Goal: Information Seeking & Learning: Compare options

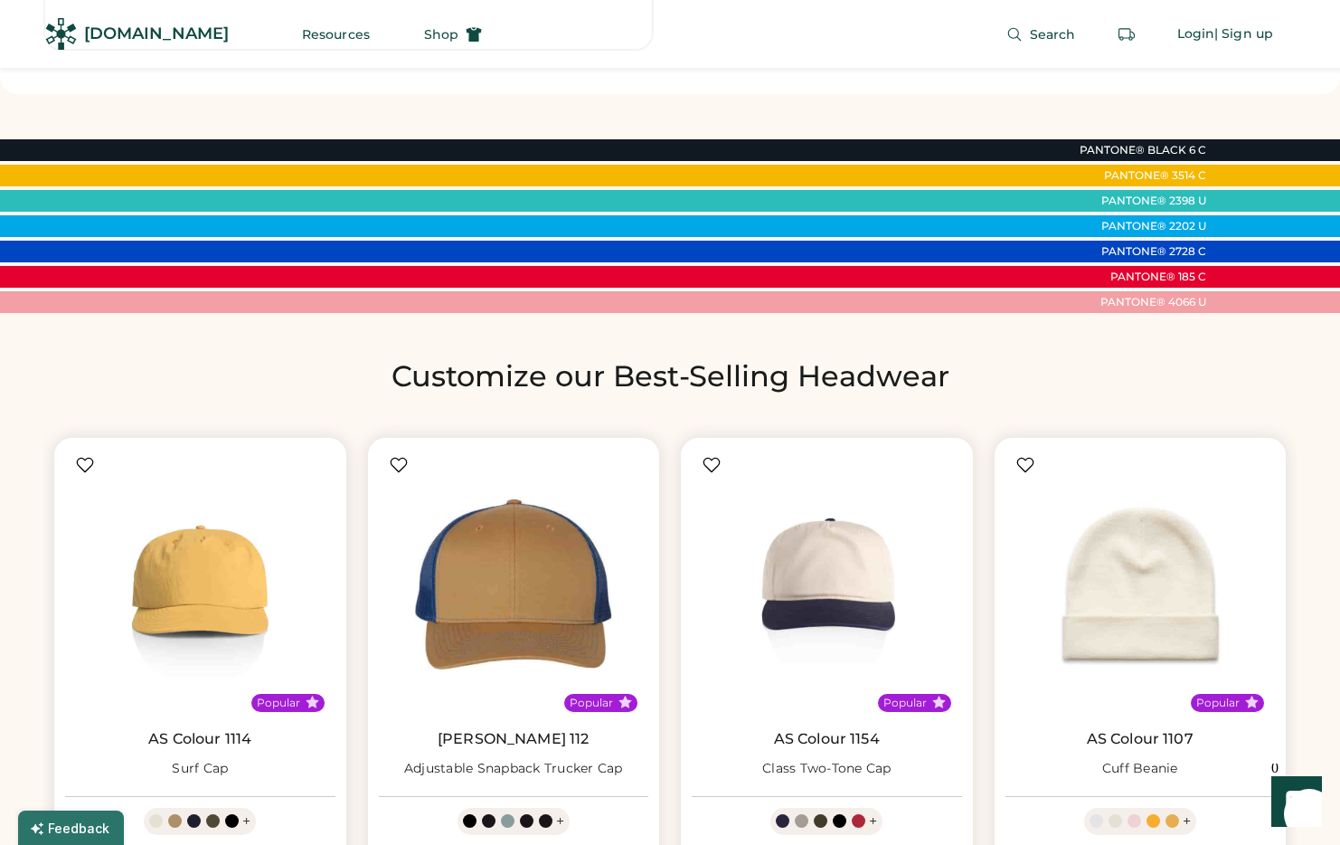
scroll to position [663, 0]
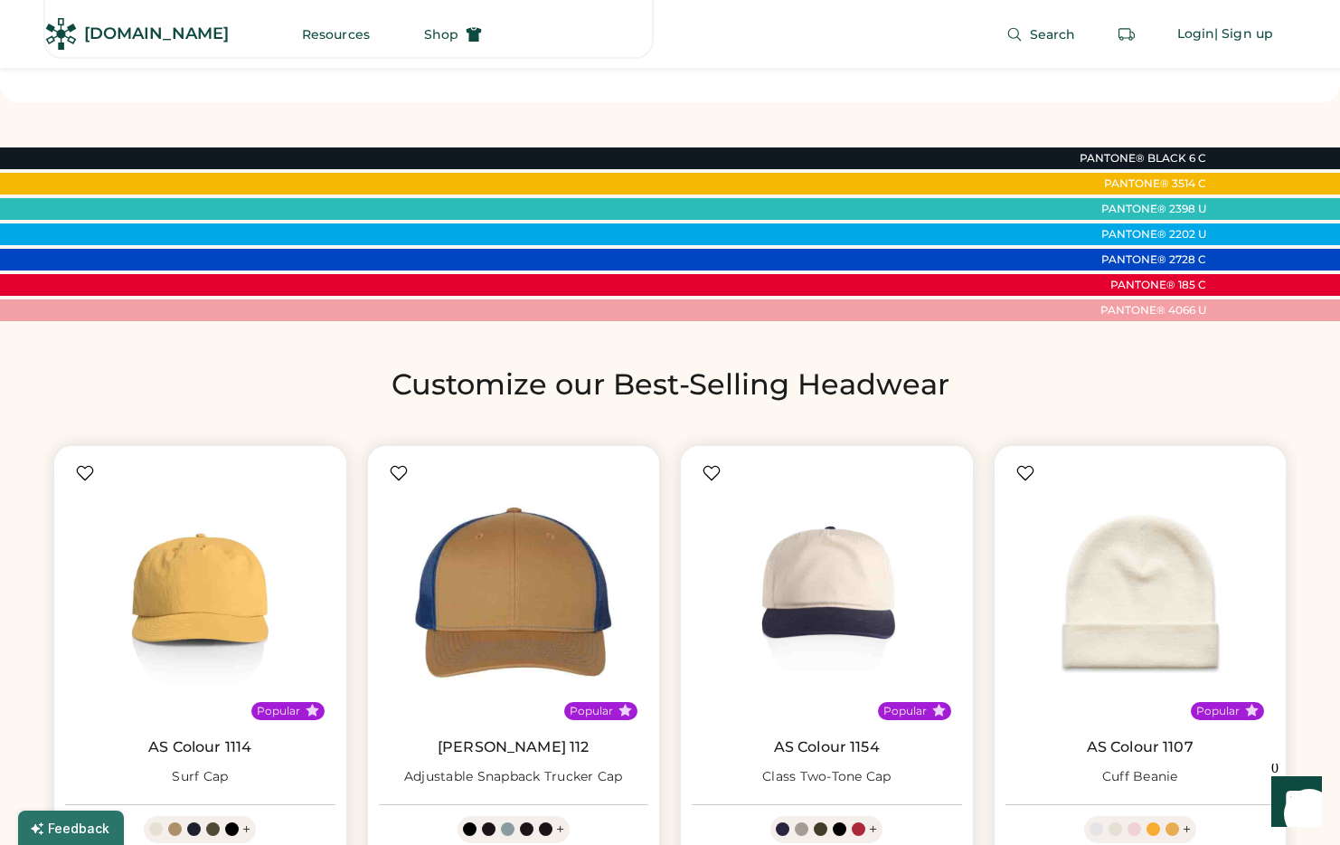
click at [1033, 345] on div "Customize our Best-Selling Headwear Popular AS Colour 1114 Surf Cap + Available…" at bounding box center [670, 718] width 1340 height 791
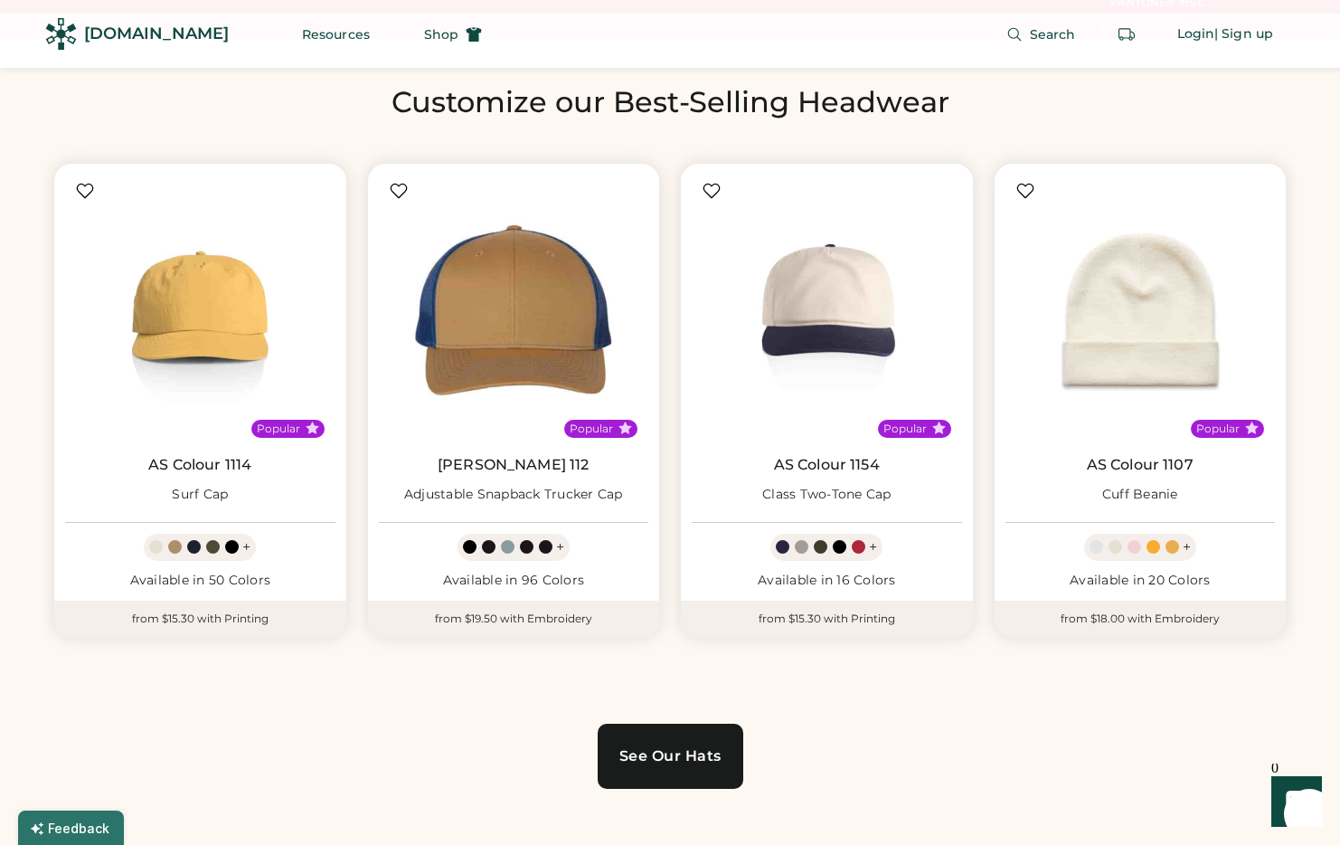
scroll to position [1121, 0]
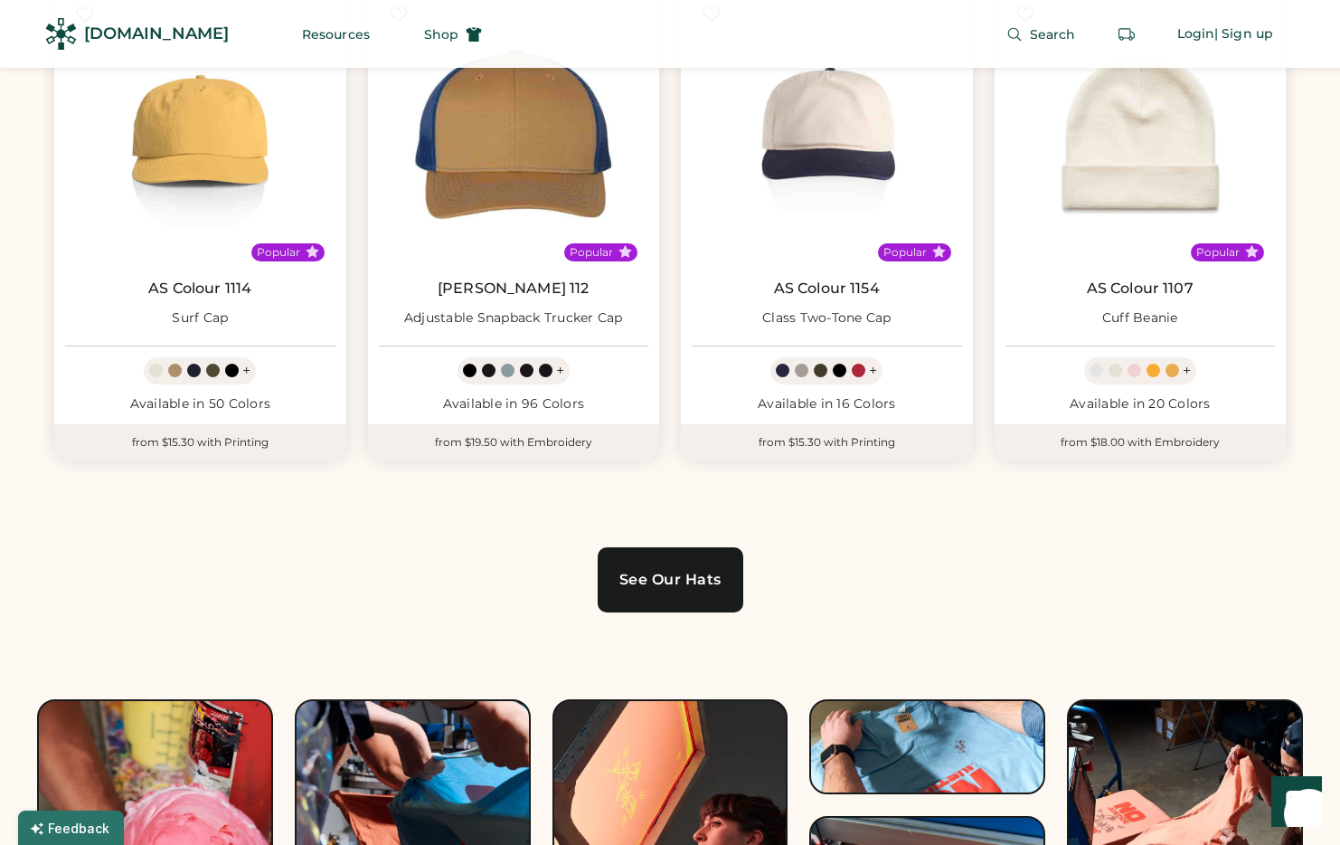
click at [951, 552] on div "Customize our Best-Selling Headwear Popular AS Colour 1114 Surf Cap + Available…" at bounding box center [669, 260] width 1253 height 704
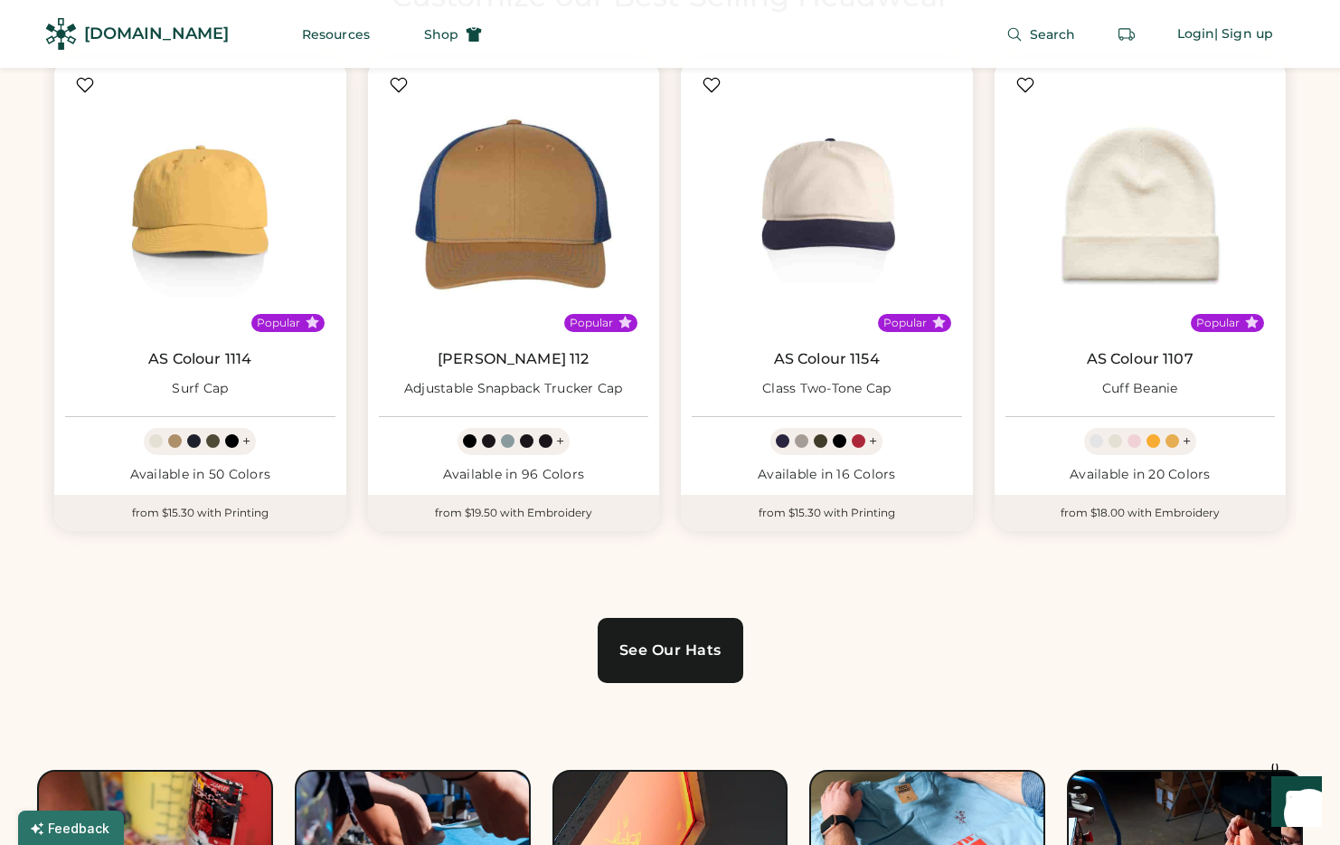
scroll to position [1044, 0]
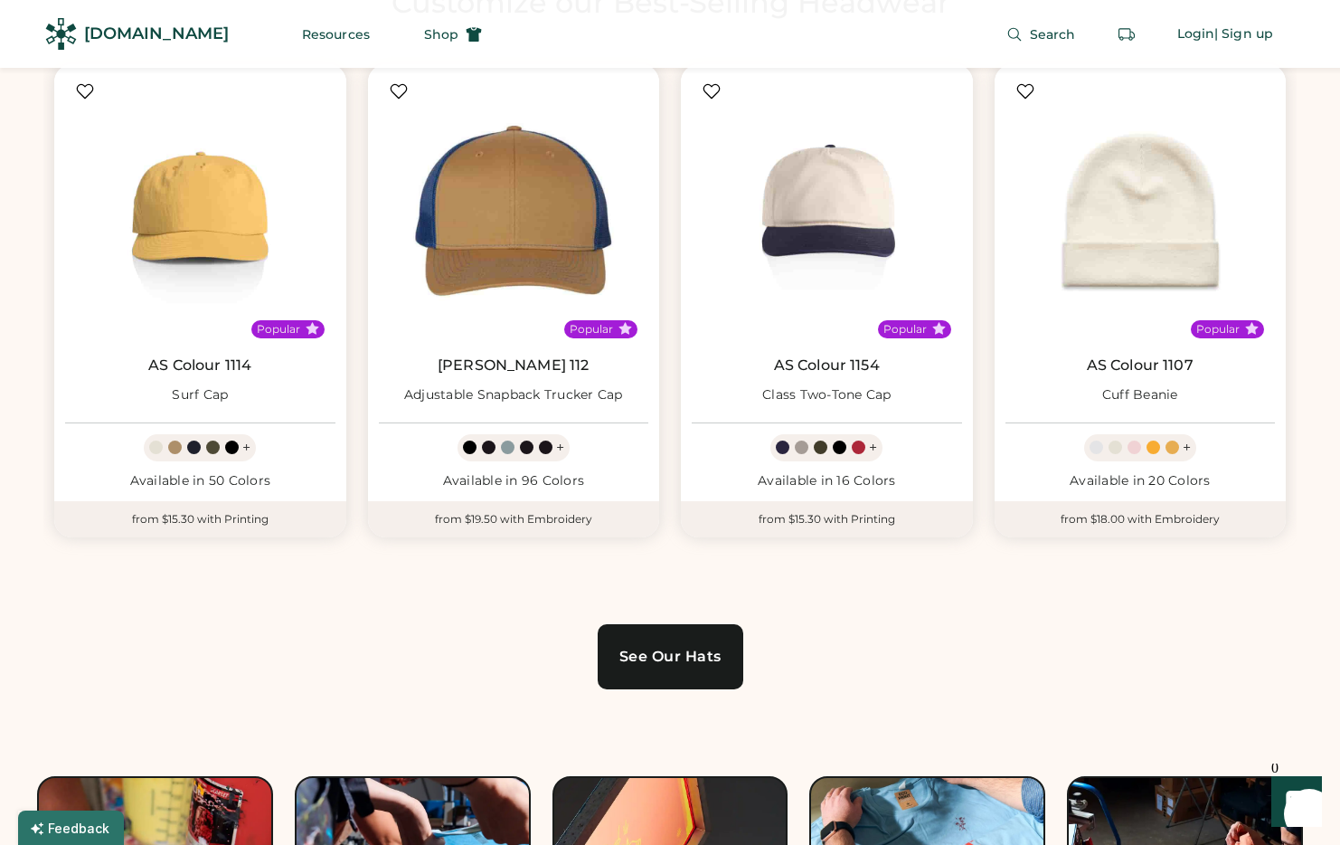
click at [986, 665] on div "Customize our Best-Selling Headwear Popular AS Colour 1114 Surf Cap + Available…" at bounding box center [669, 337] width 1253 height 704
click at [288, 683] on div "Customize our Best-Selling Headwear Popular AS Colour 1114 Surf Cap + Available…" at bounding box center [669, 337] width 1253 height 704
click at [408, 635] on div "Customize our Best-Selling Headwear Popular AS Colour 1114 Surf Cap + Available…" at bounding box center [669, 337] width 1253 height 704
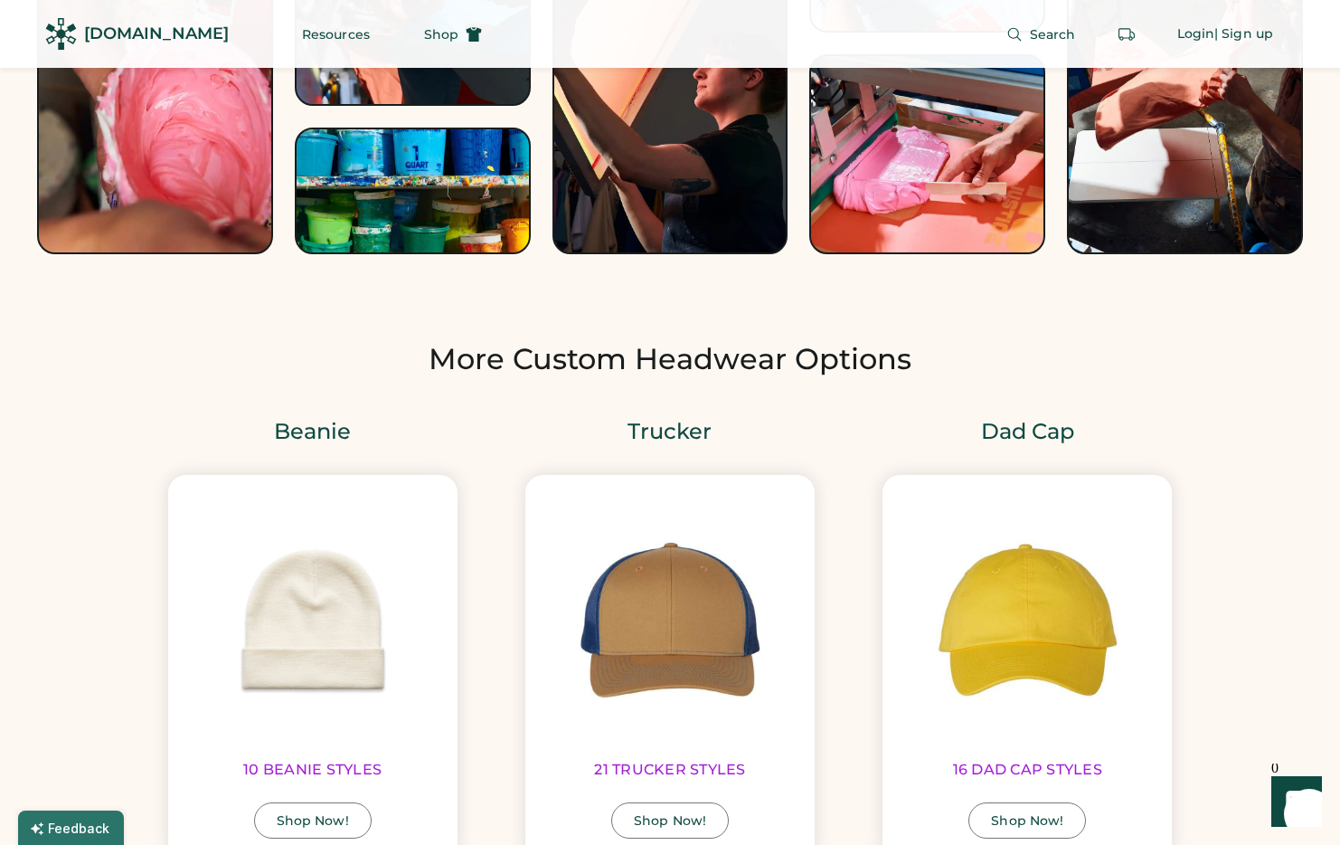
scroll to position [2081, 0]
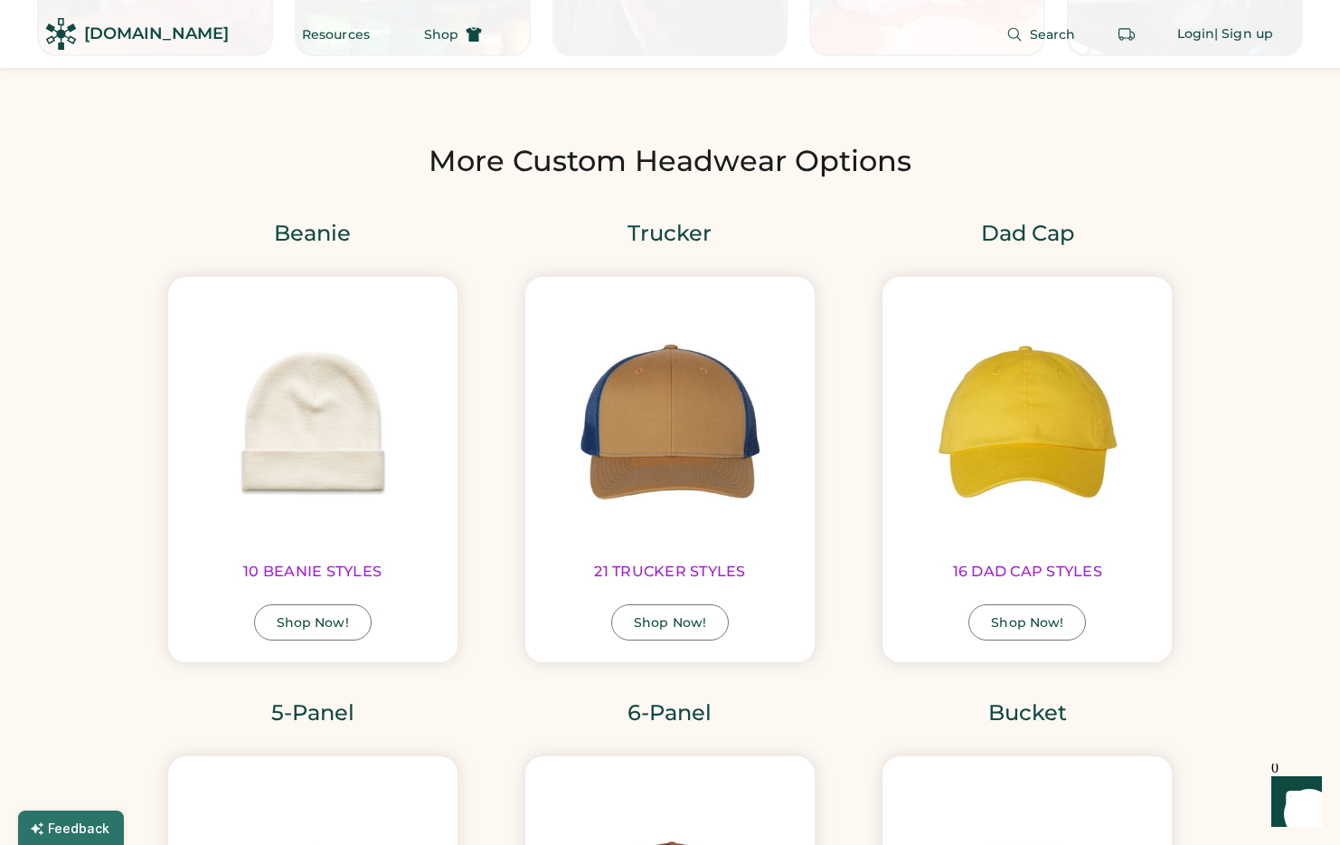
click at [471, 240] on div "Beanie 10 BEANIE STYLES Shop Now!" at bounding box center [312, 440] width 357 height 479
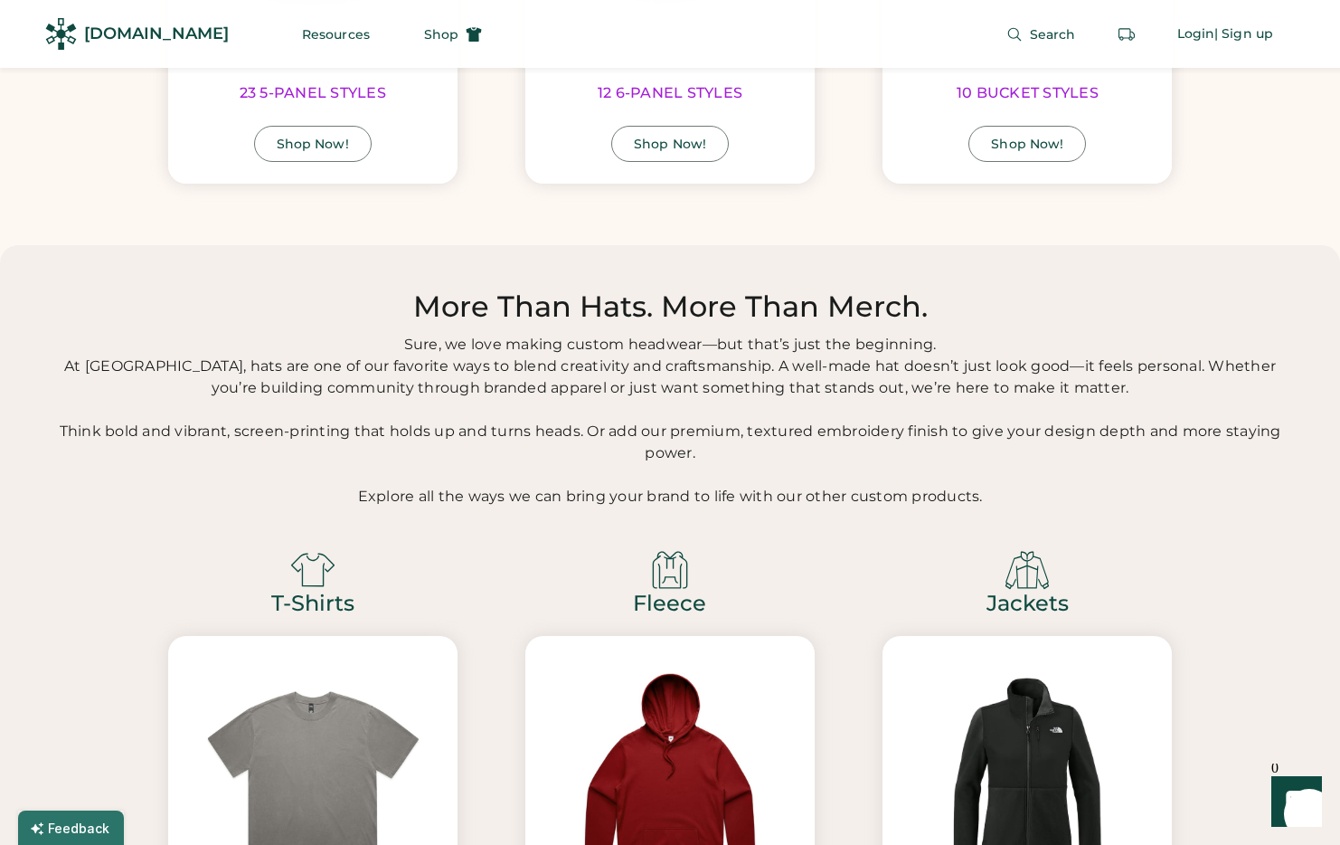
scroll to position [2983, 0]
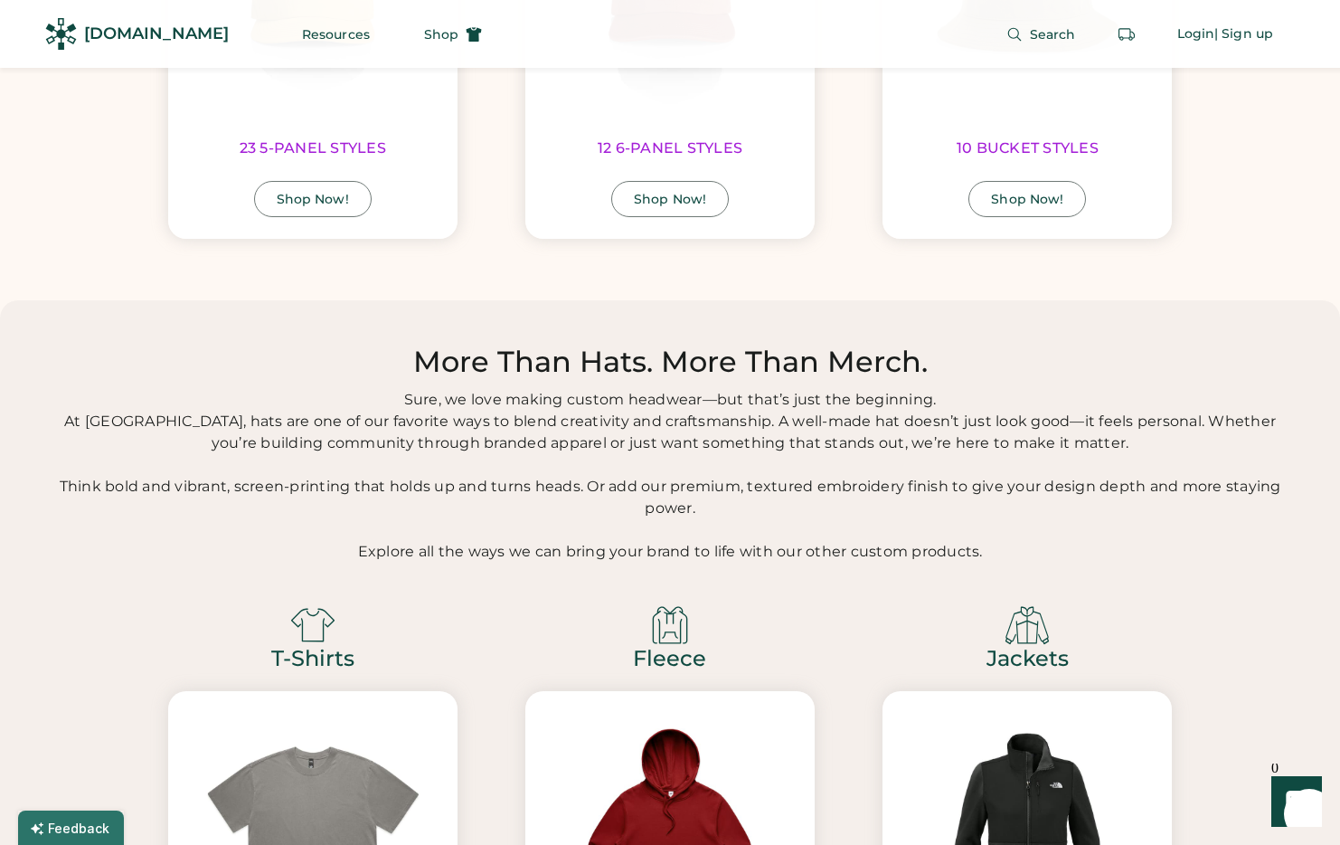
click at [477, 662] on div "T-Shirts 245 T-SHIRTS STYLES Shop Now!" at bounding box center [312, 839] width 357 height 510
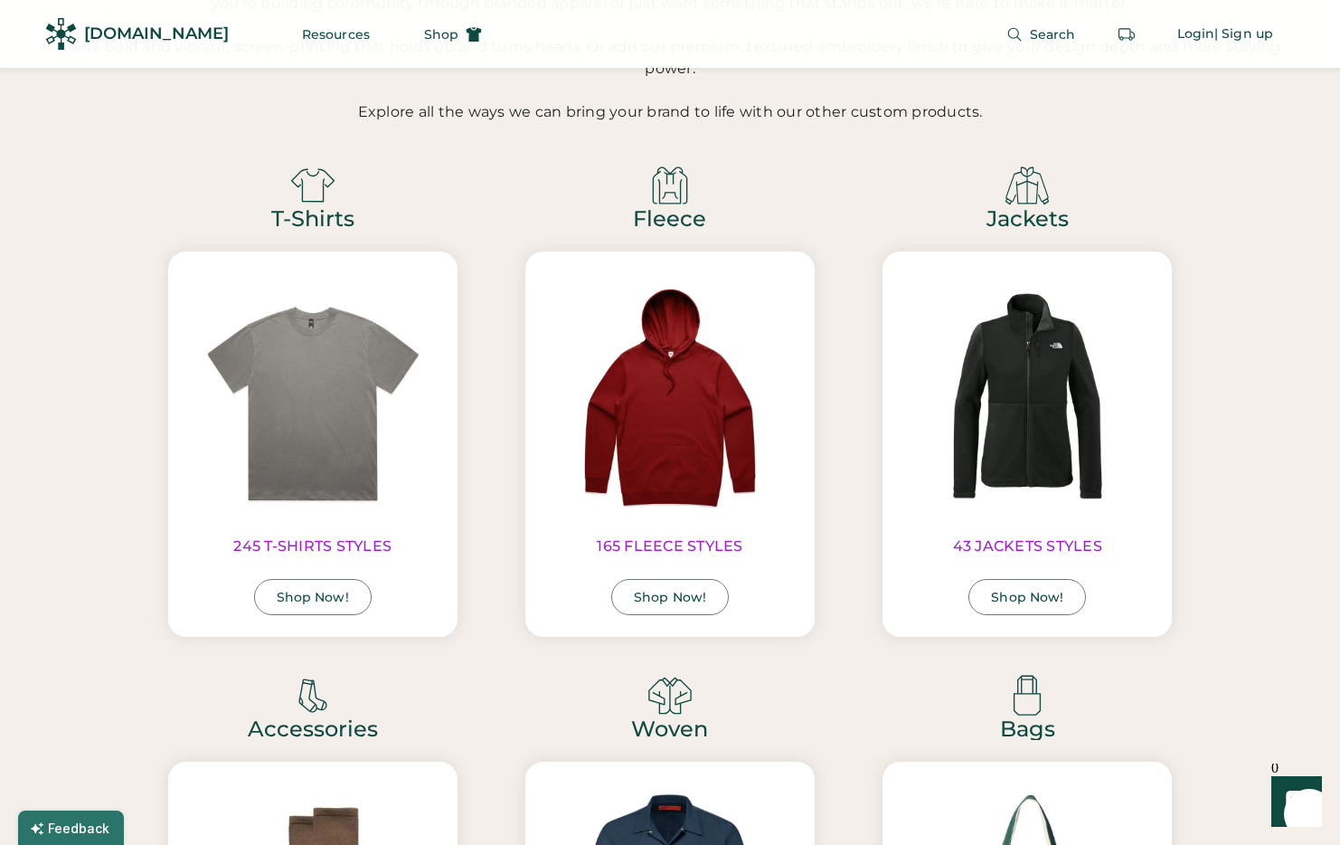
scroll to position [3482, 0]
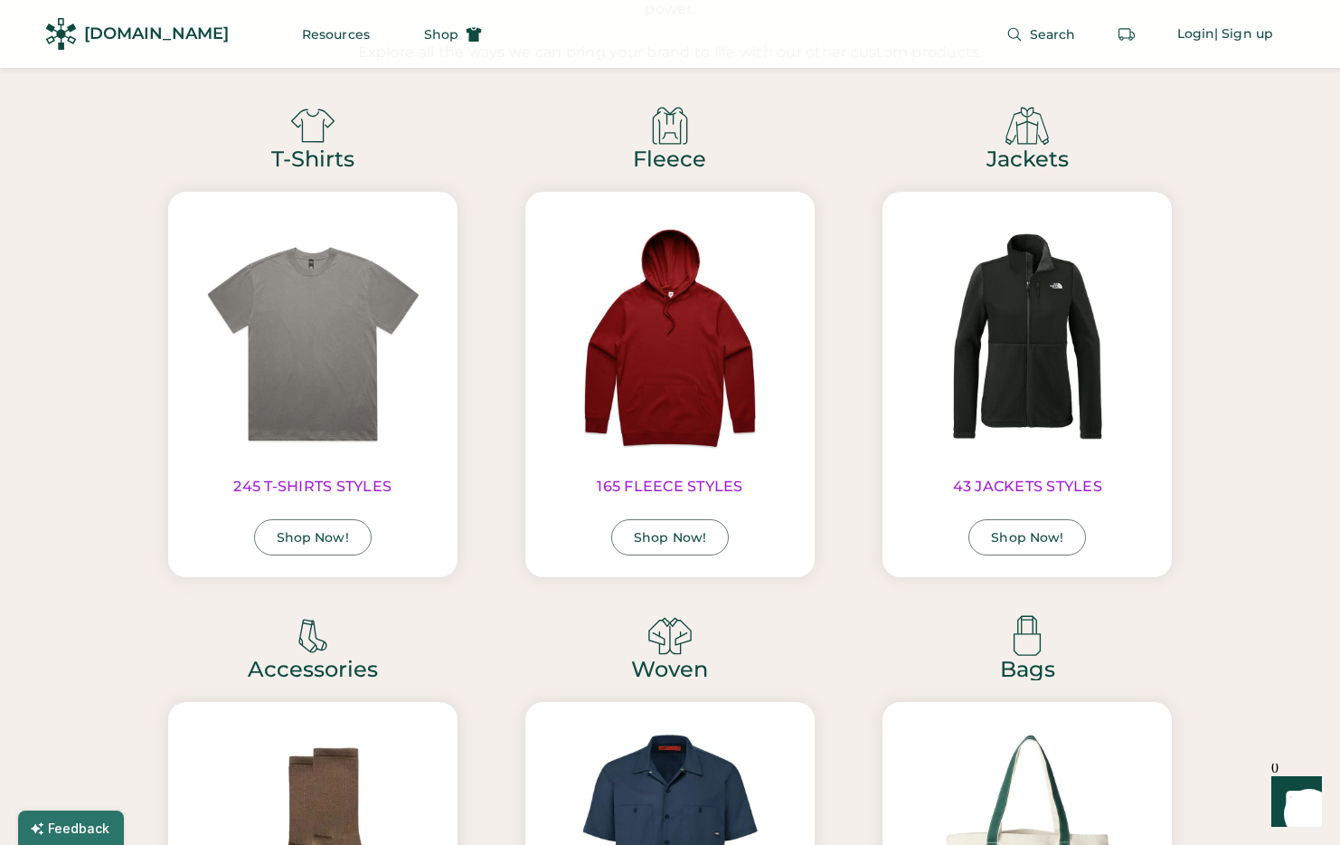
click at [507, 555] on div "Fleece 165 FLEECE STYLES Shop Now!" at bounding box center [669, 340] width 357 height 510
click at [337, 328] on img at bounding box center [313, 336] width 246 height 246
click at [387, 316] on img at bounding box center [313, 336] width 246 height 246
click at [342, 538] on div "Shop Now!" at bounding box center [313, 537] width 72 height 13
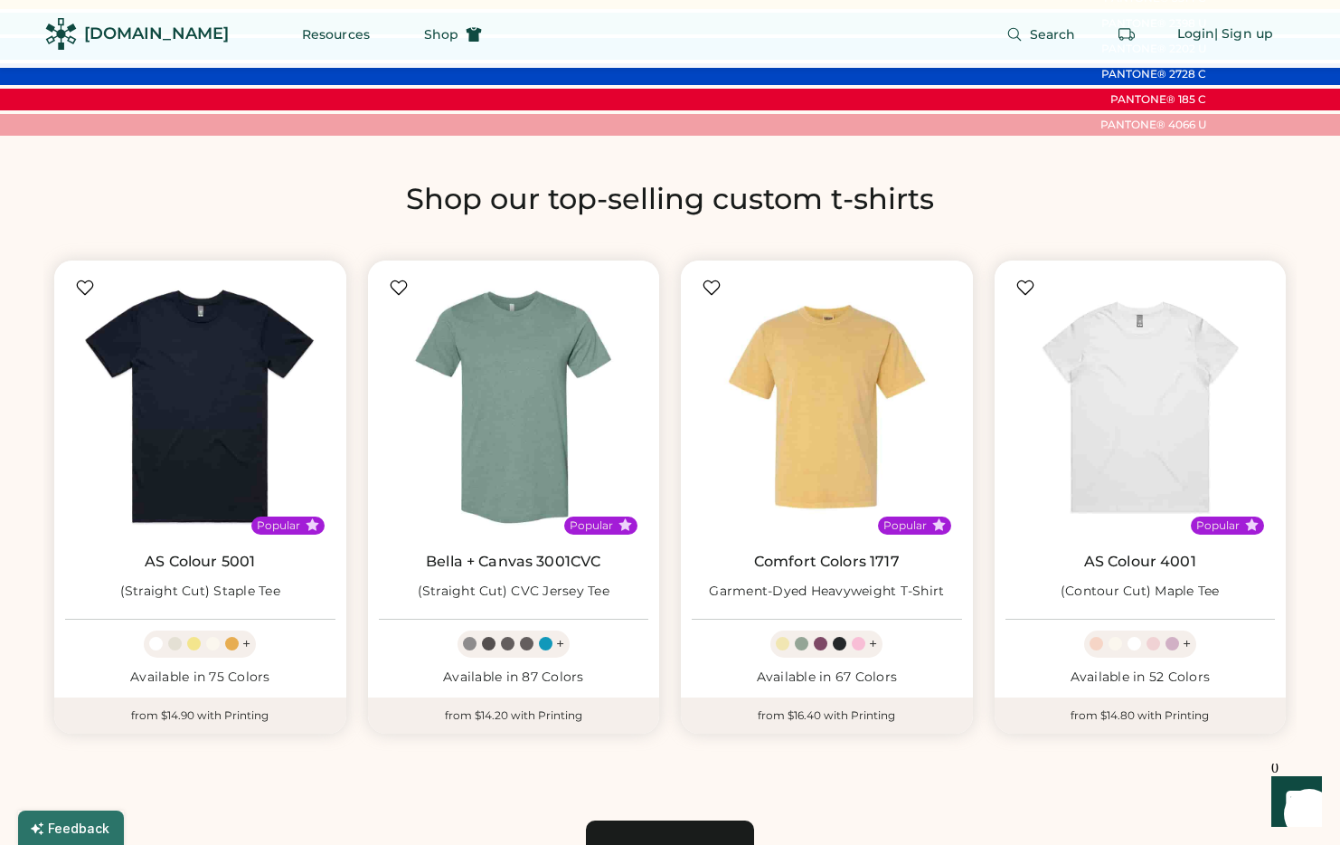
scroll to position [947, 0]
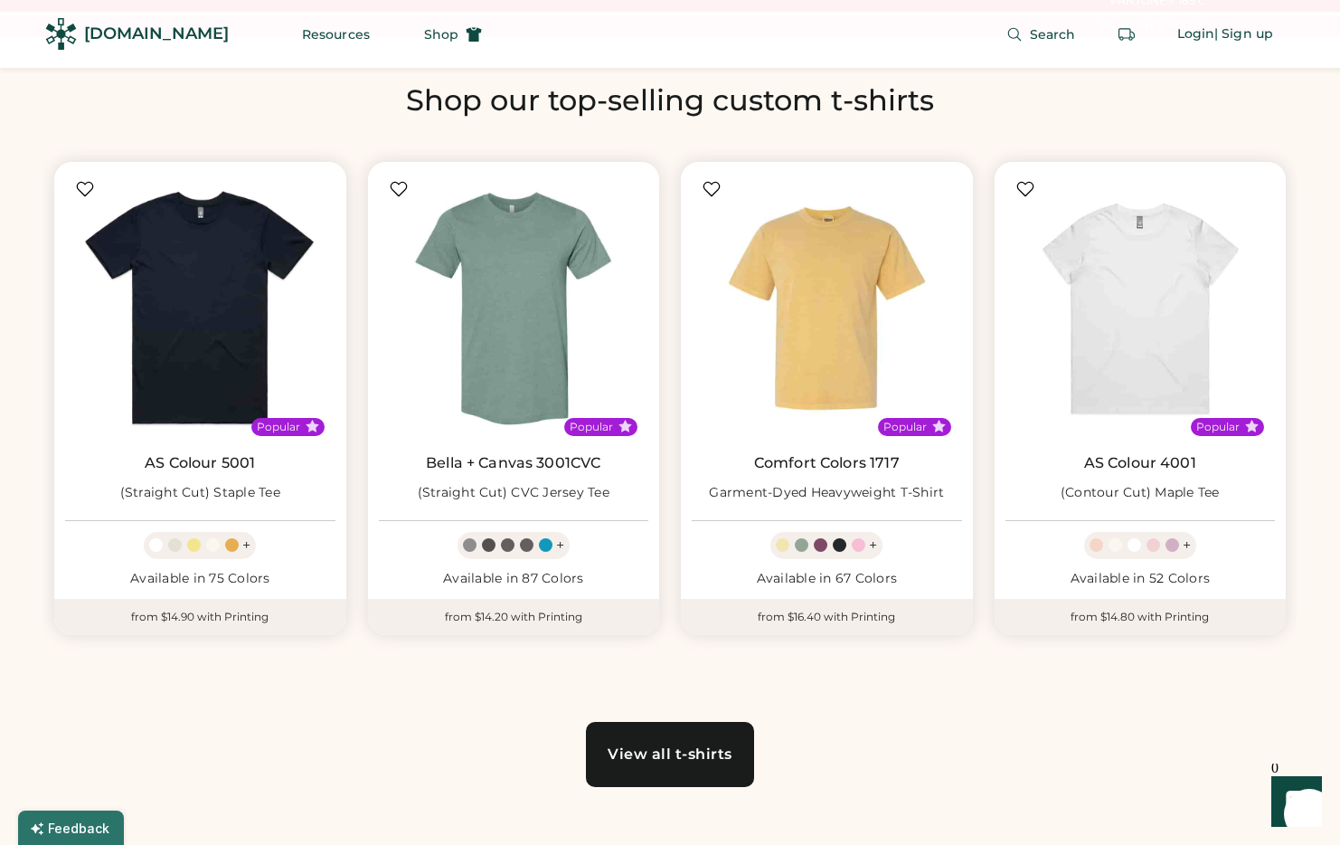
click at [347, 669] on div "Shop our top-selling custom t-shirts Popular AS Colour 5001 (Straight Cut) Stap…" at bounding box center [669, 434] width 1253 height 704
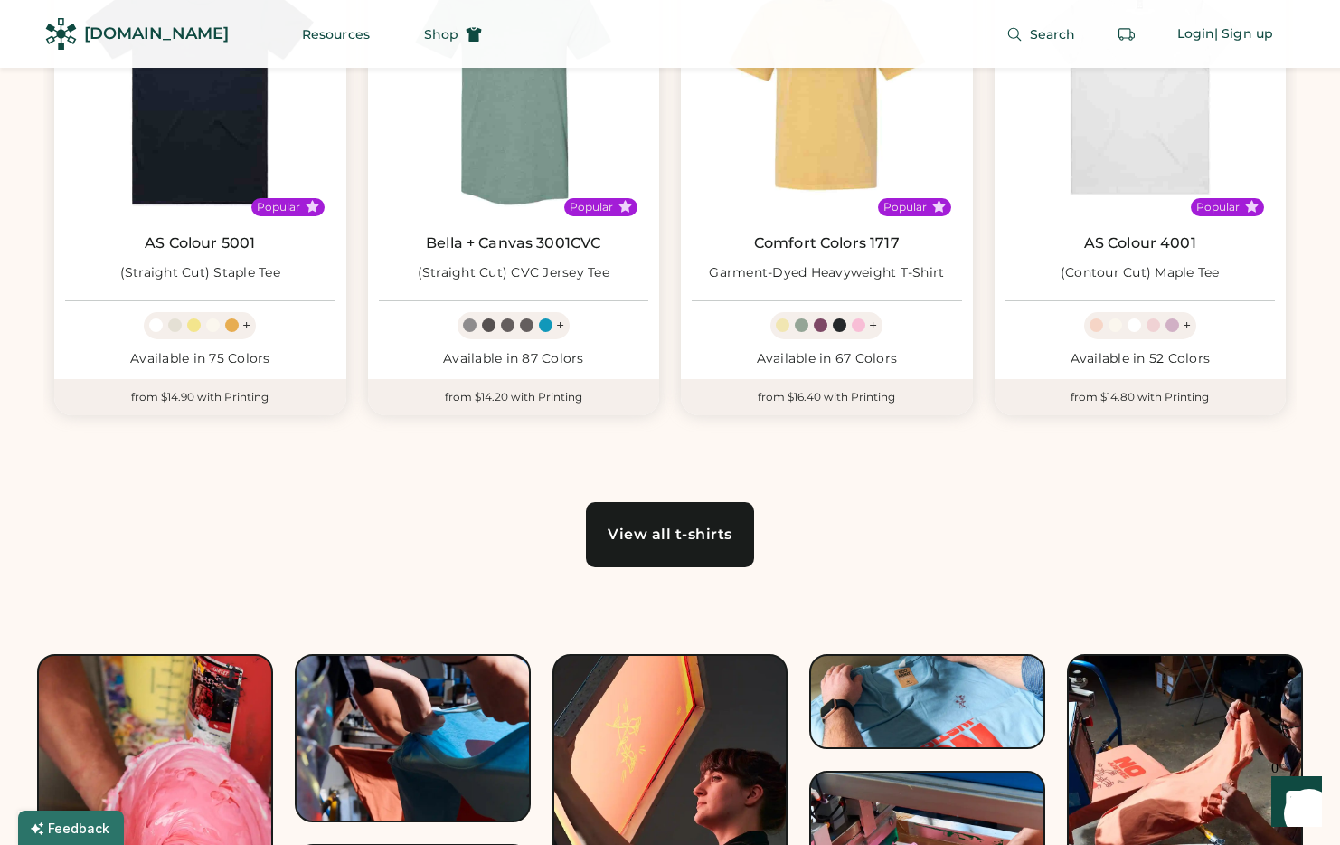
scroll to position [1283, 0]
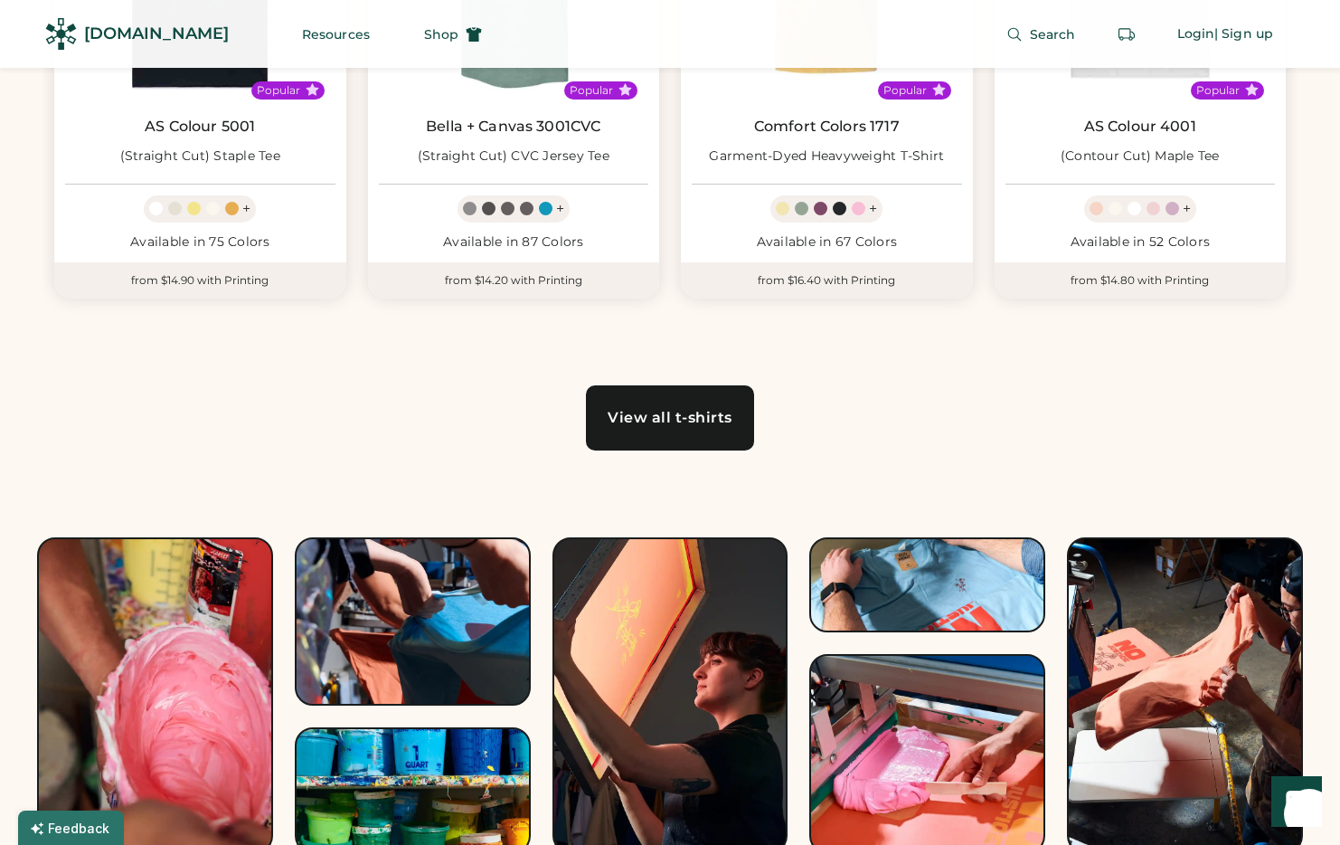
click at [708, 423] on div "View all t-shirts" at bounding box center [670, 417] width 125 height 14
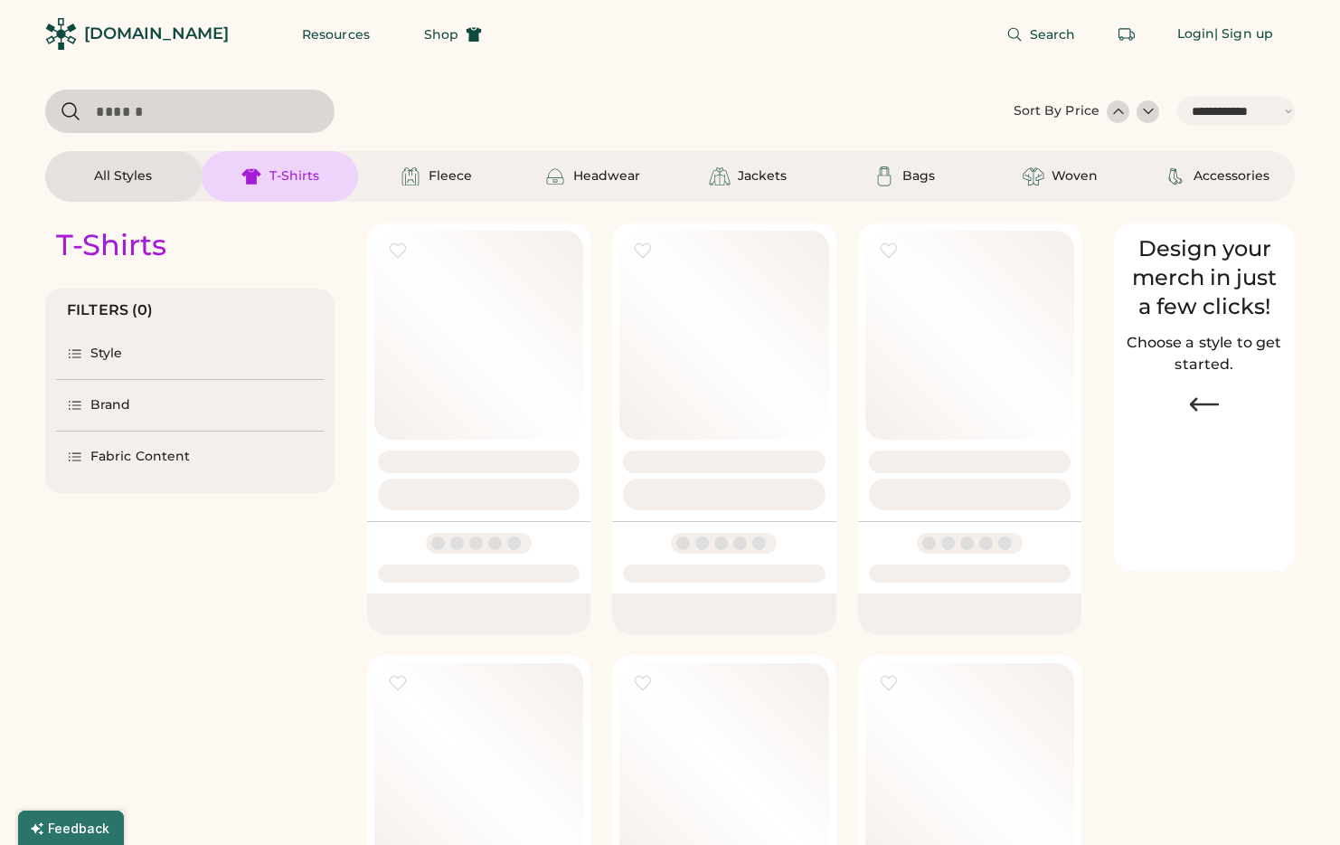
select select "*****"
select select "*"
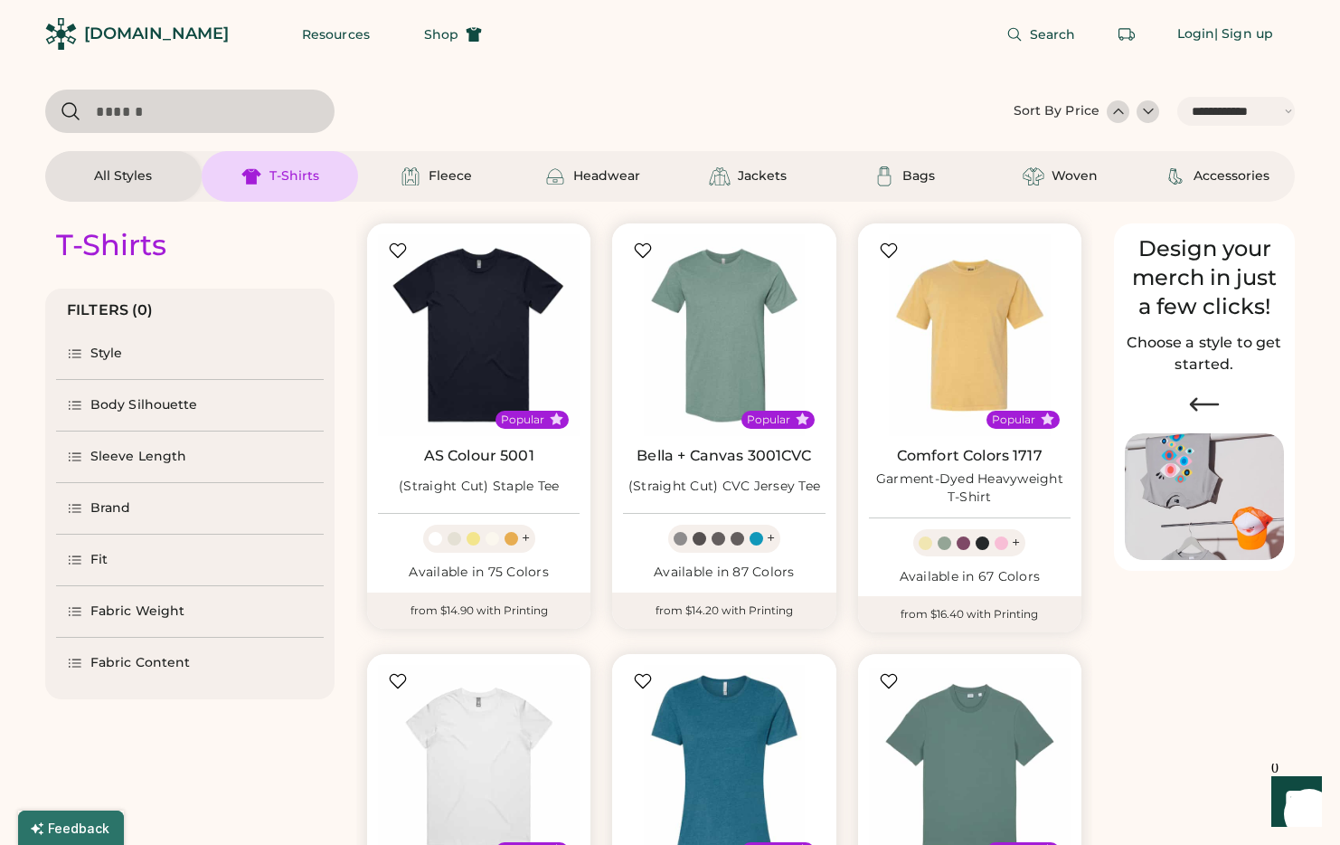
scroll to position [387, 0]
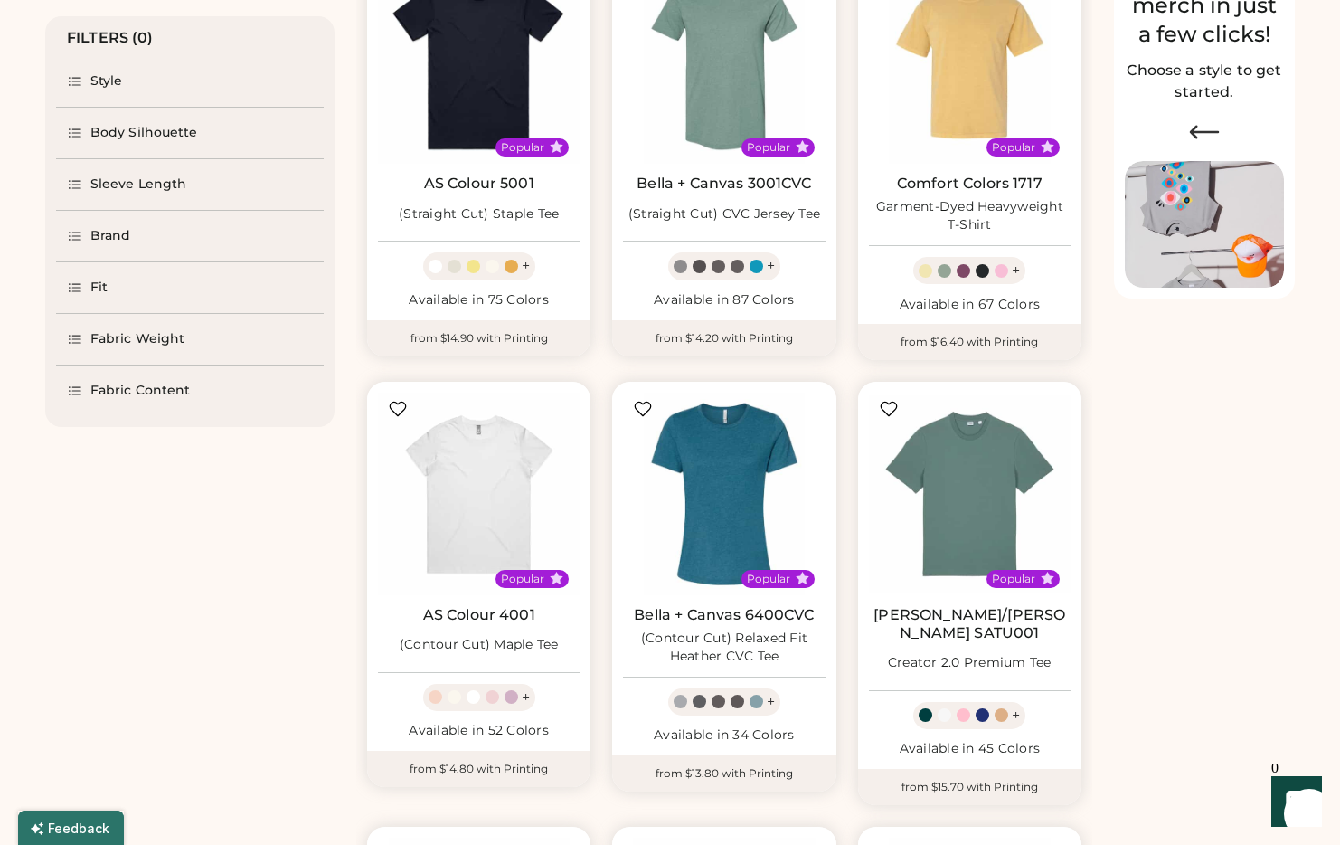
select select "*****"
select select "*"
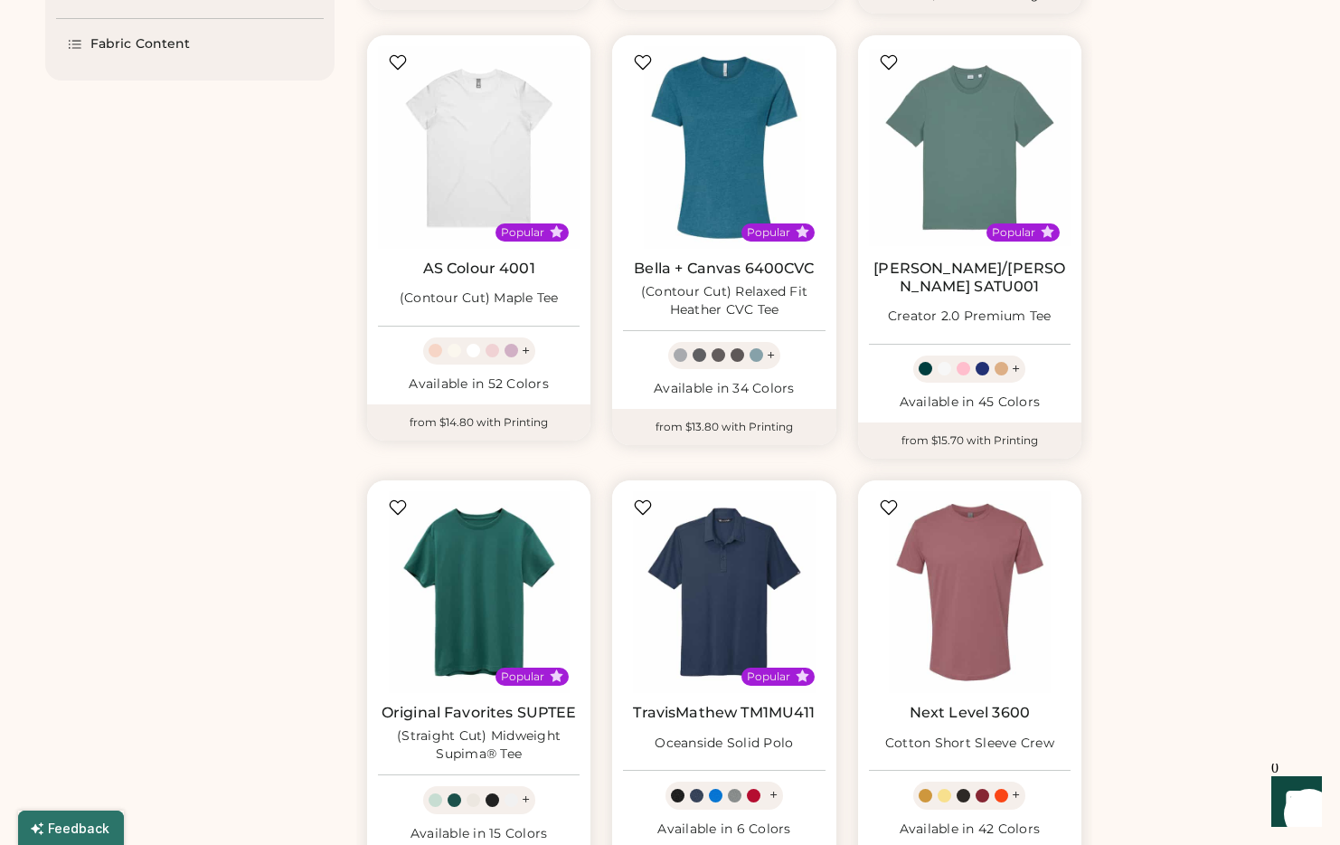
scroll to position [0, 0]
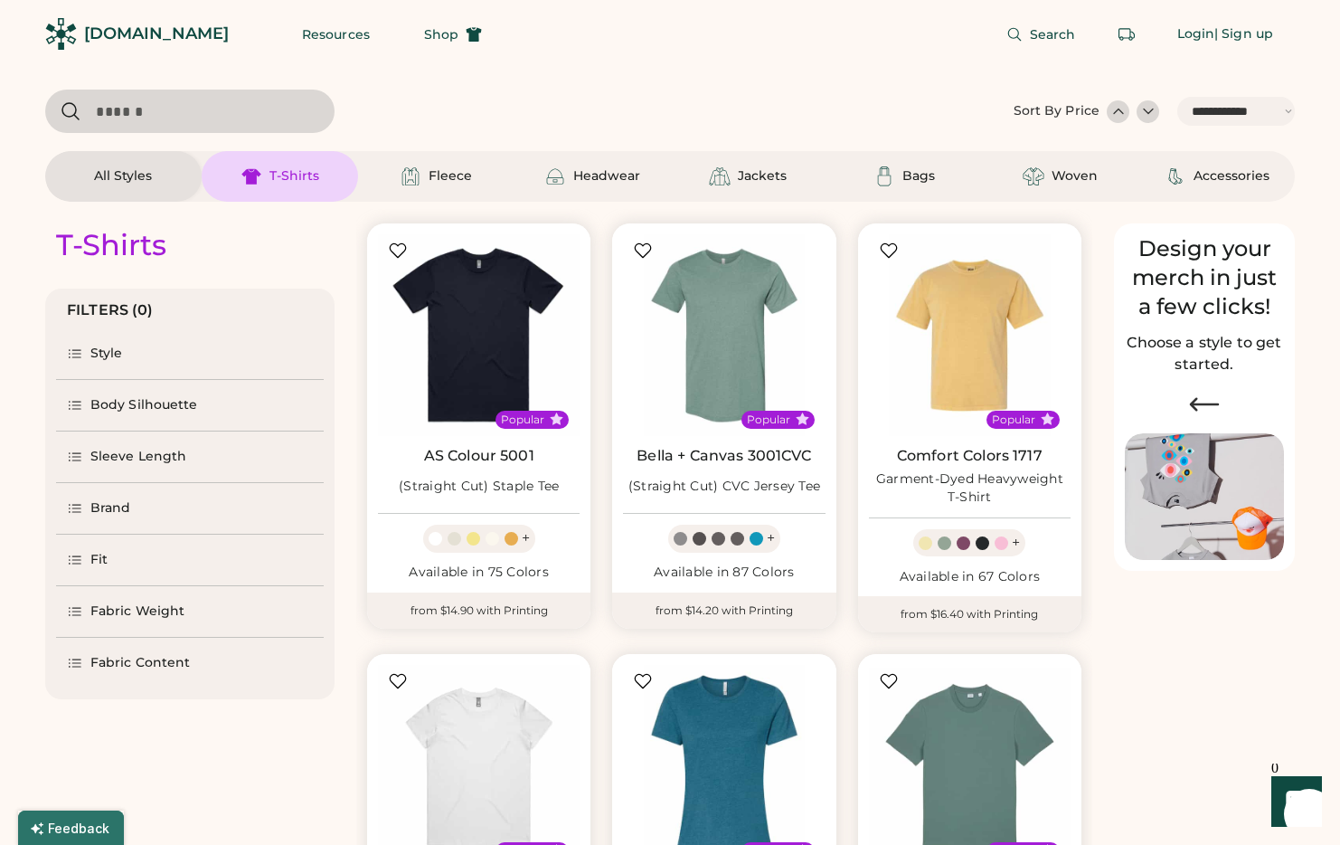
click at [124, 606] on div "Fabric Weight" at bounding box center [137, 611] width 94 height 18
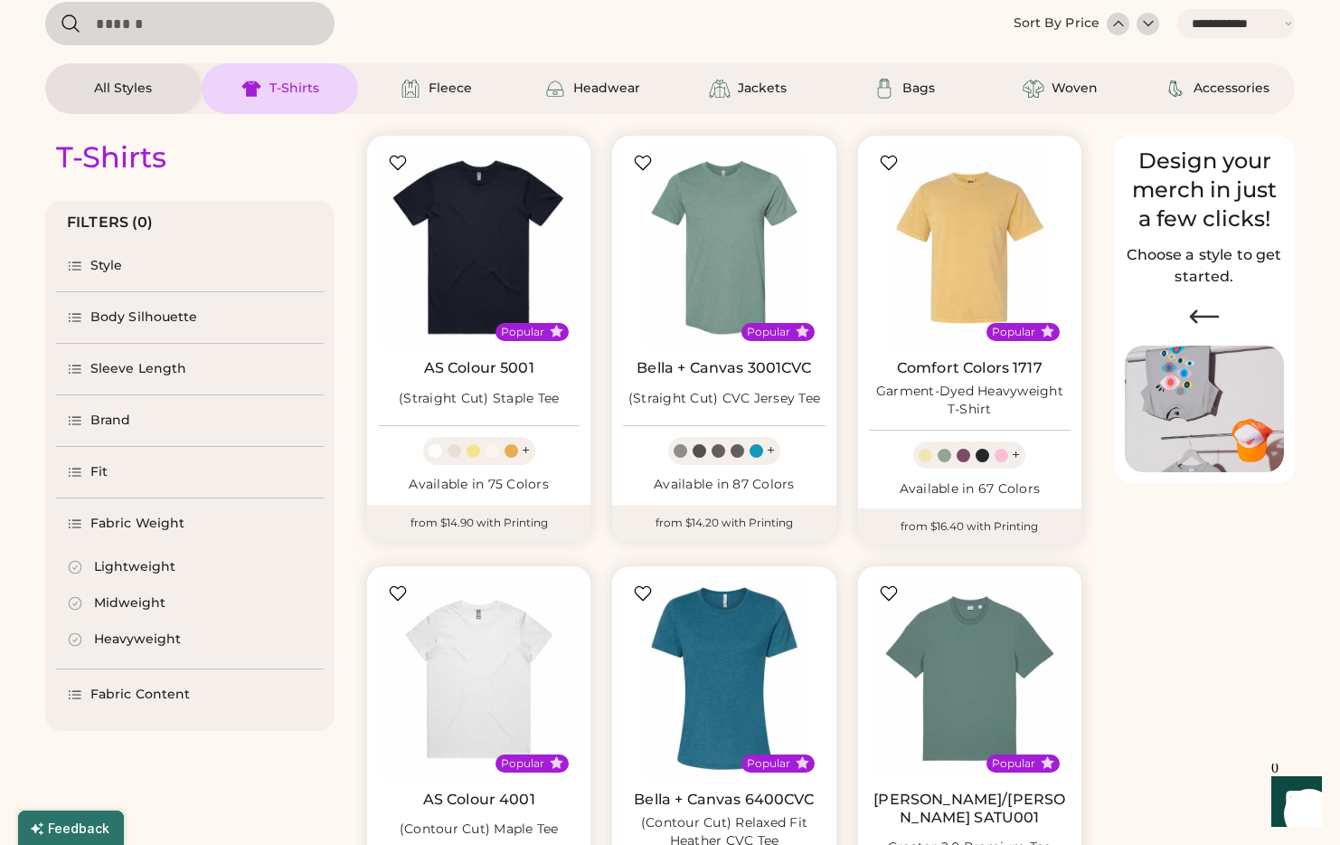
scroll to position [165, 0]
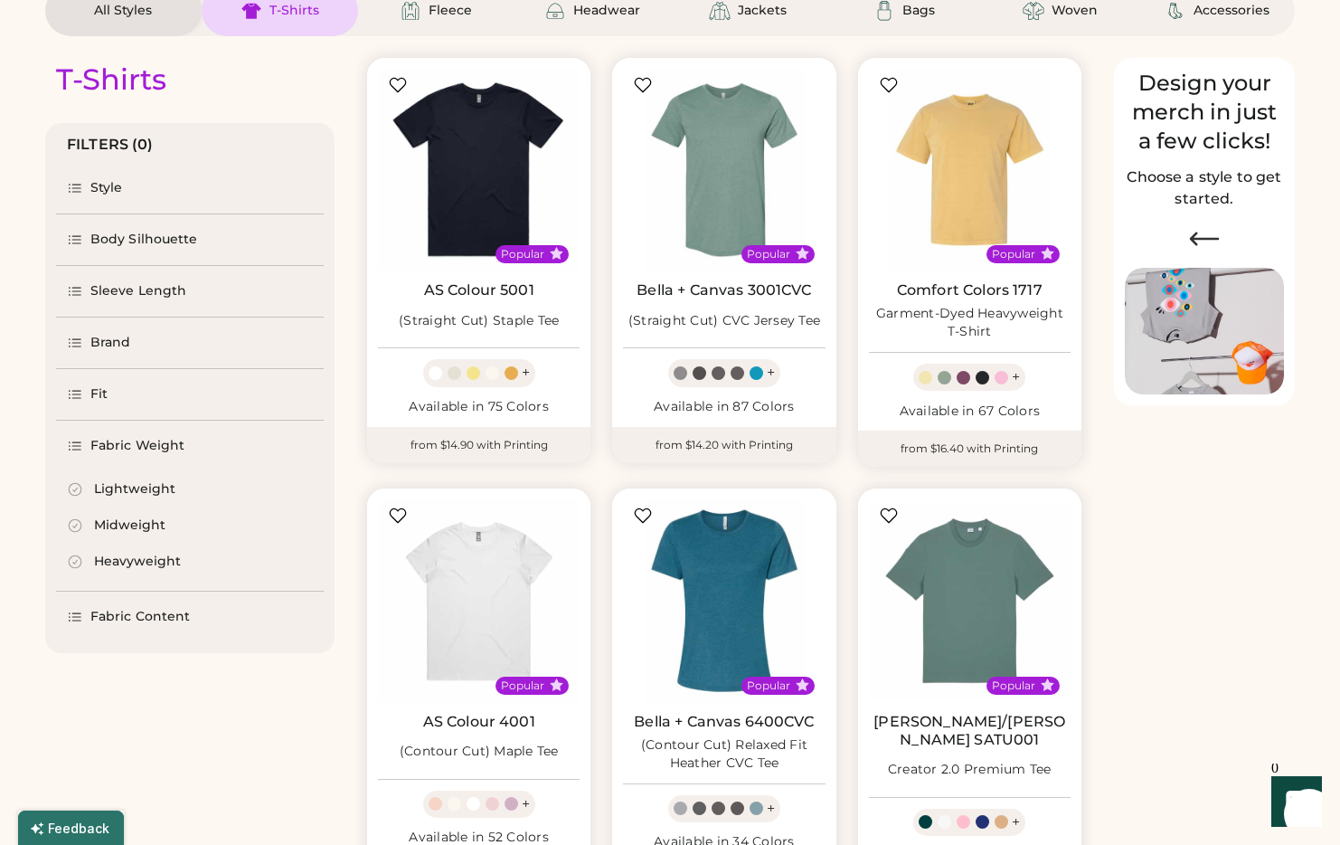
click at [157, 566] on div "Heavyweight" at bounding box center [137, 561] width 87 height 18
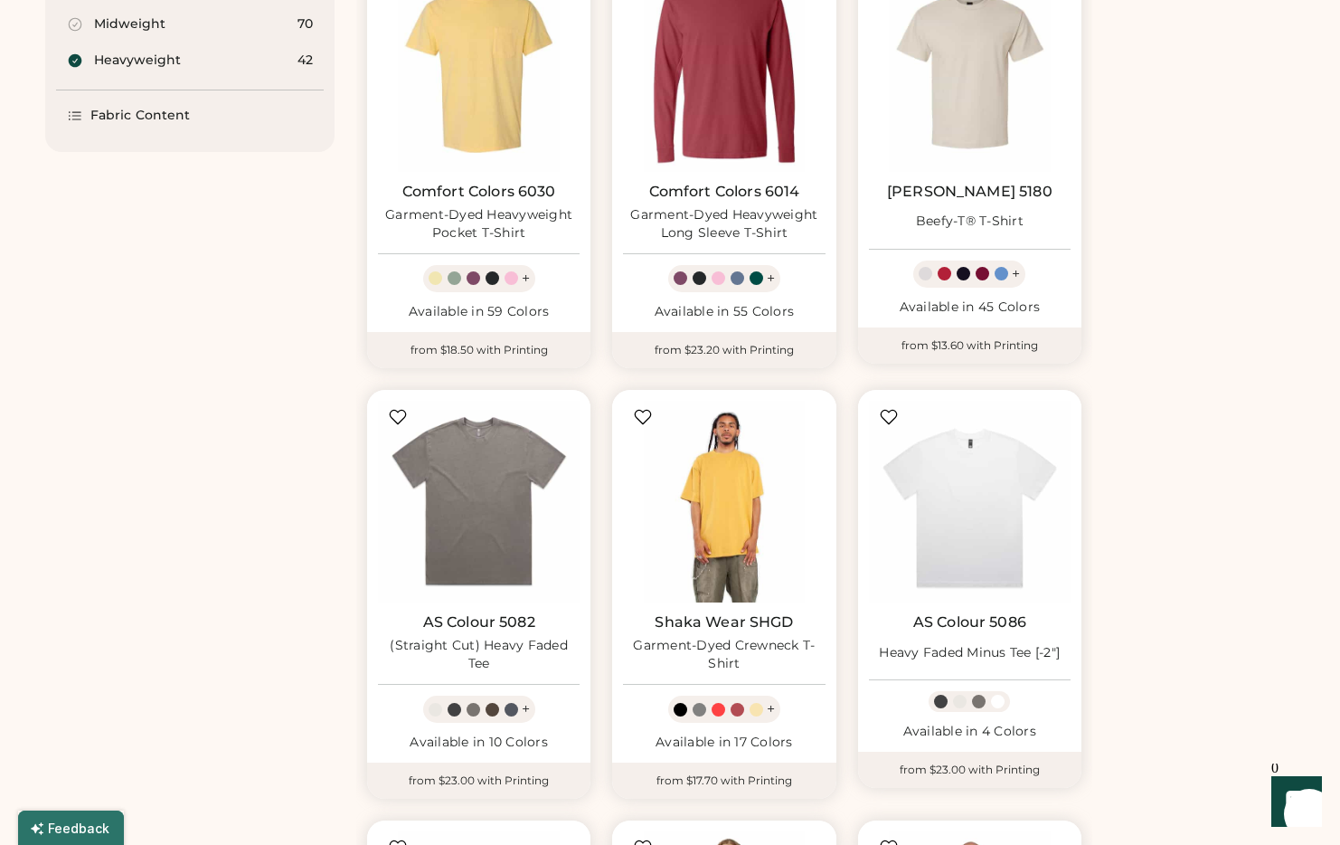
scroll to position [96, 0]
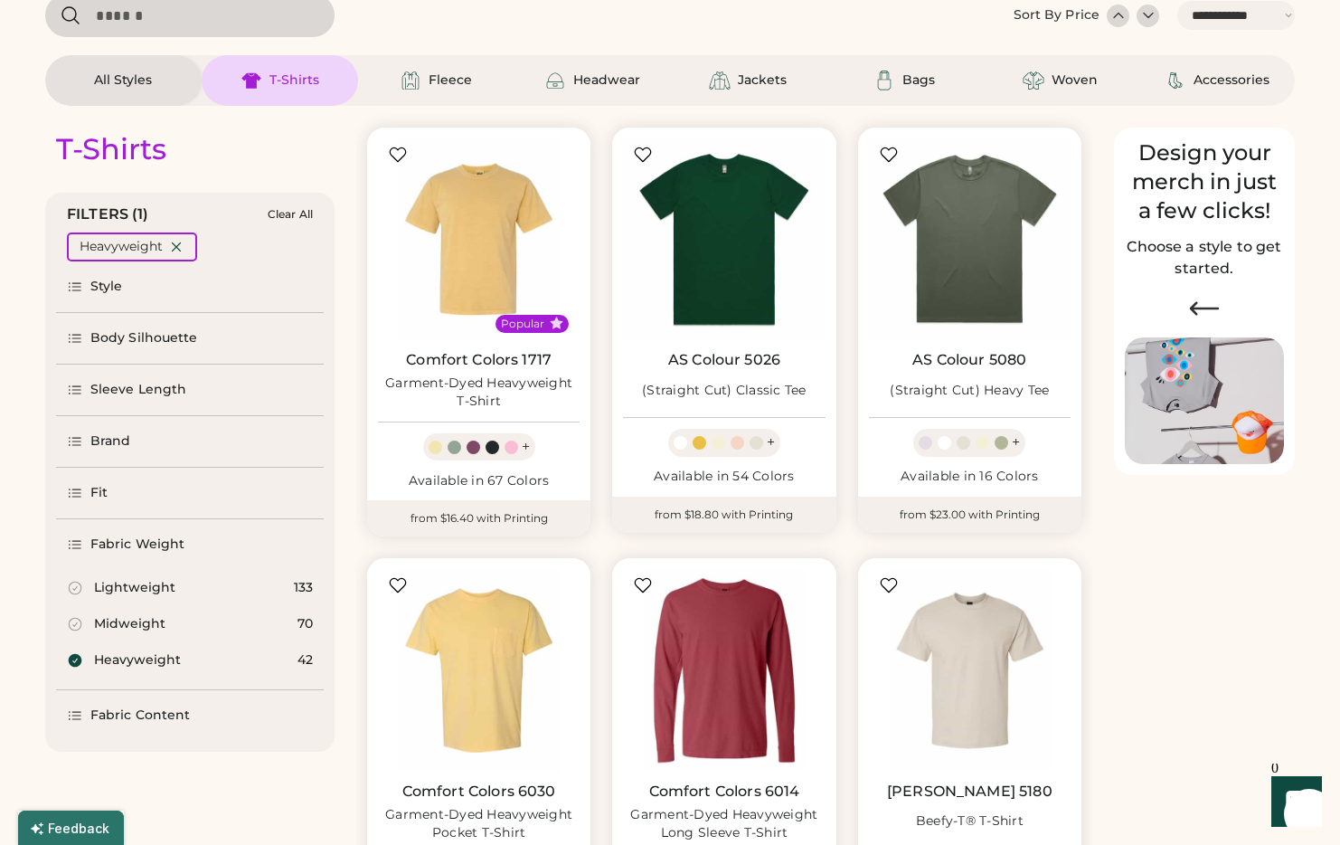
click at [78, 663] on icon at bounding box center [76, 661] width 14 height 14
select select "*"
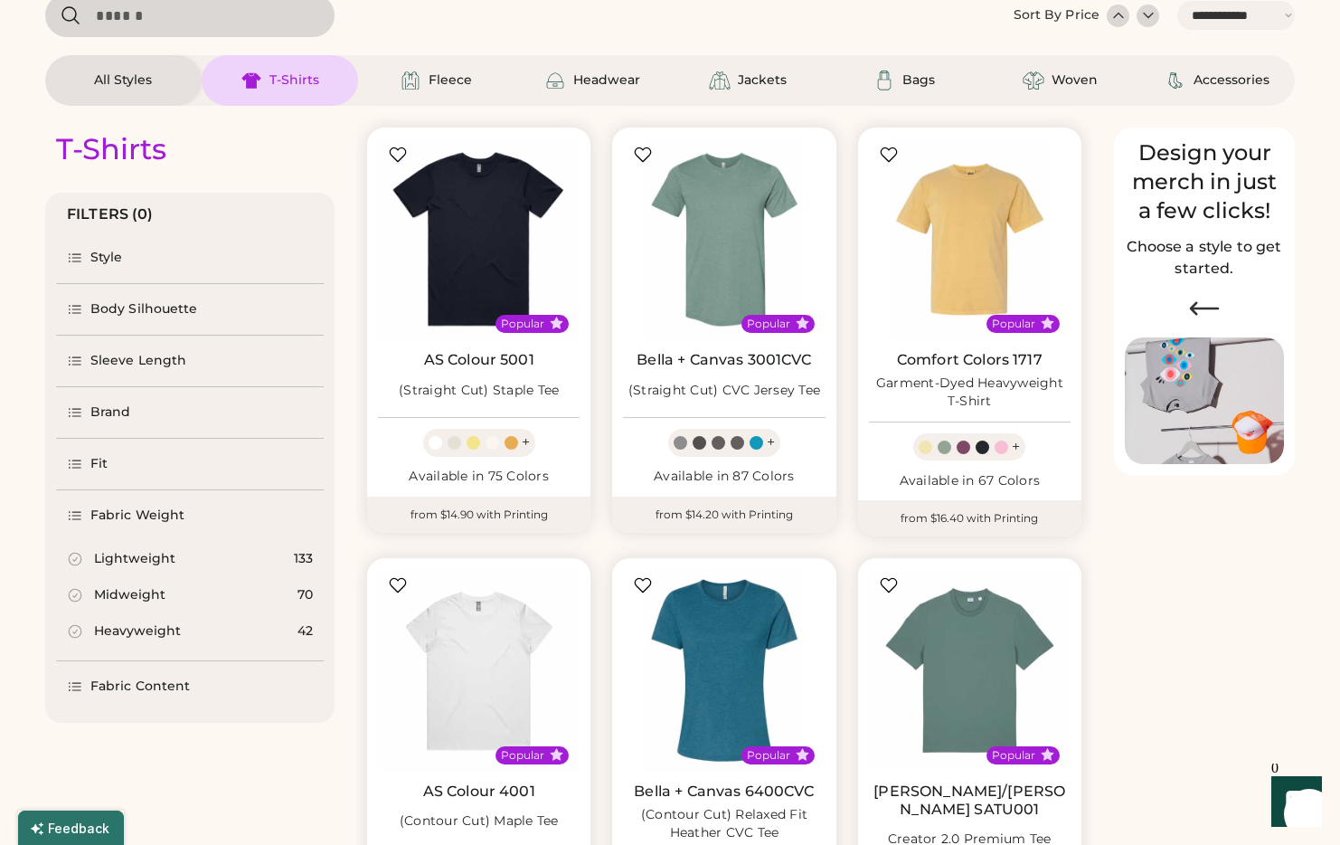
click at [161, 420] on div "Brand" at bounding box center [190, 412] width 268 height 51
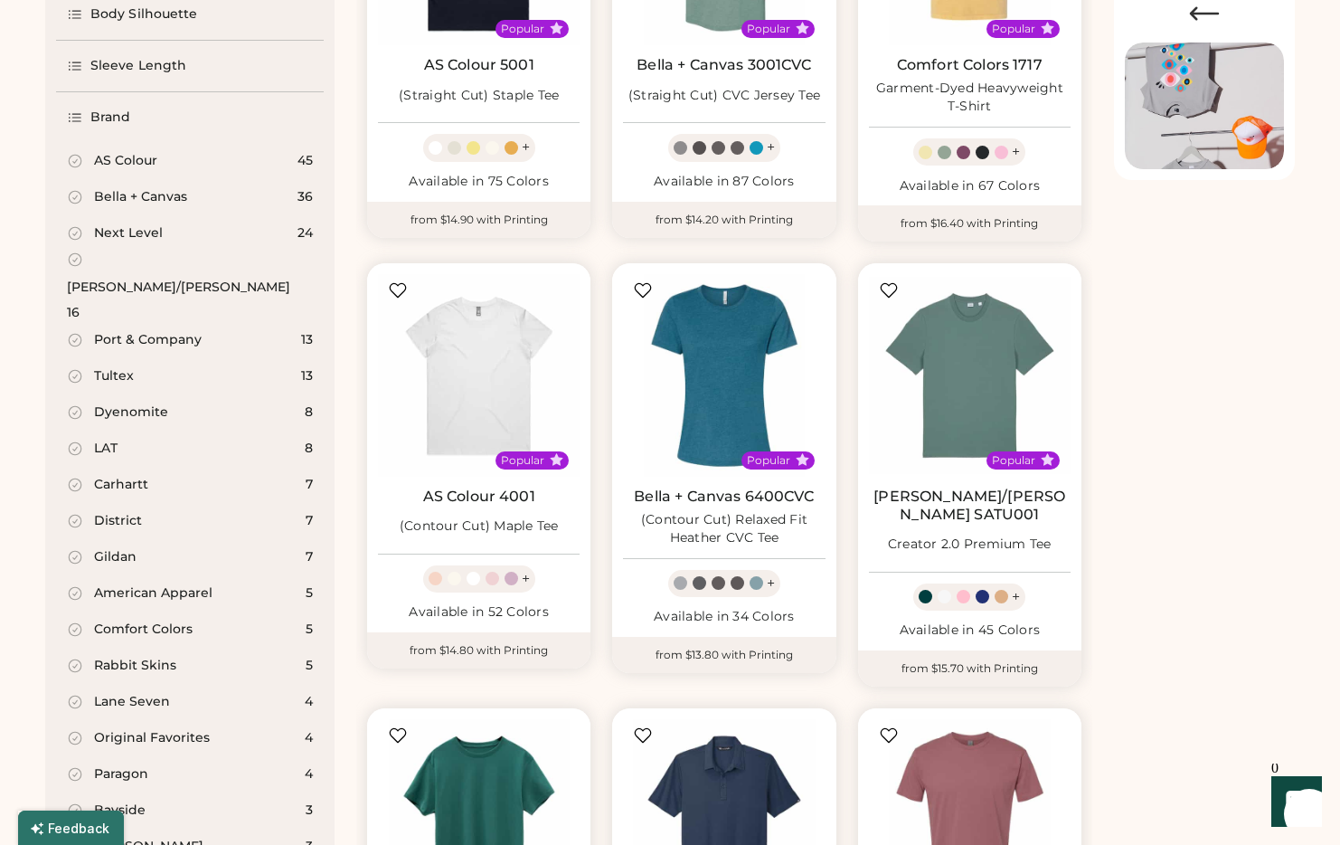
click at [146, 476] on div "Carhartt" at bounding box center [121, 485] width 54 height 18
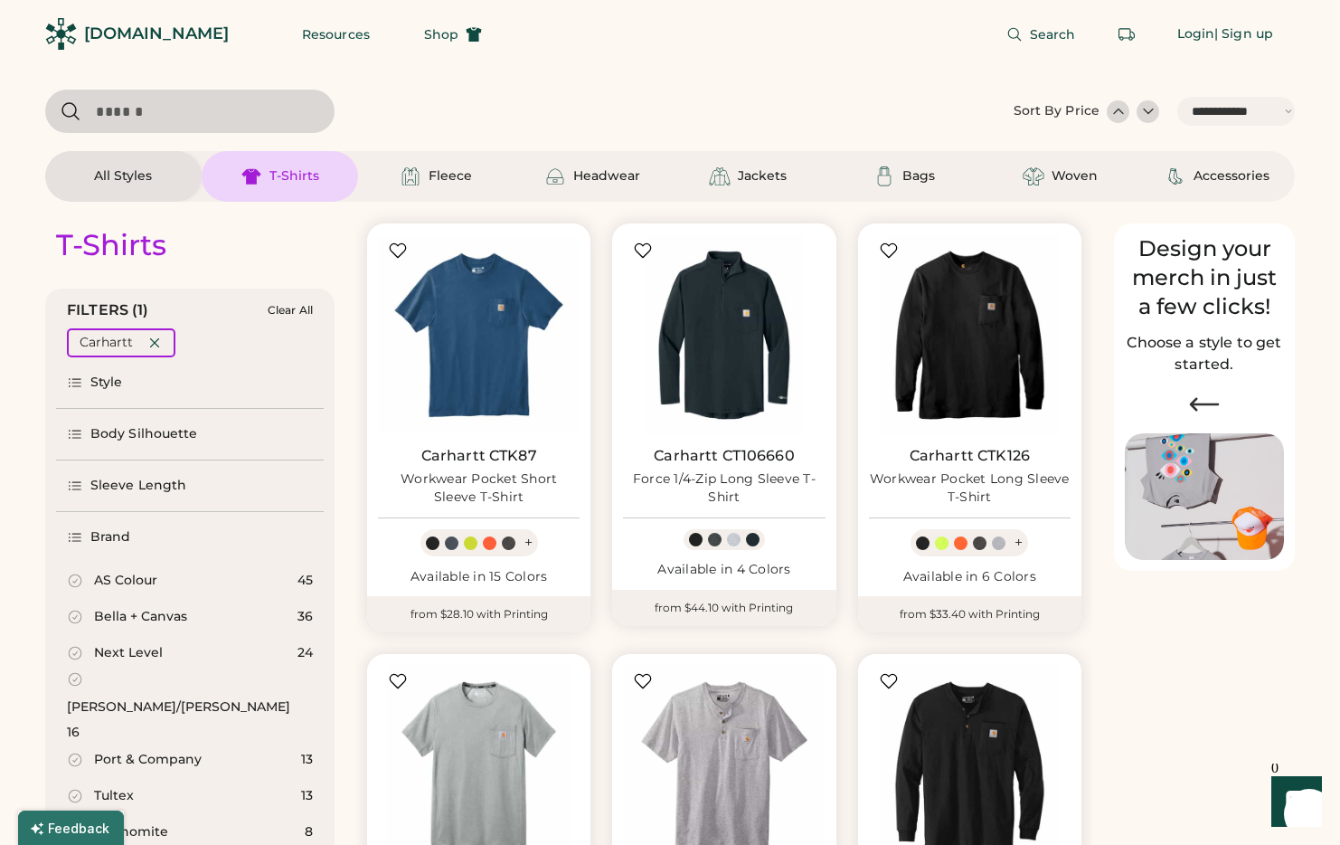
click at [158, 35] on div "[DOMAIN_NAME]" at bounding box center [156, 34] width 145 height 23
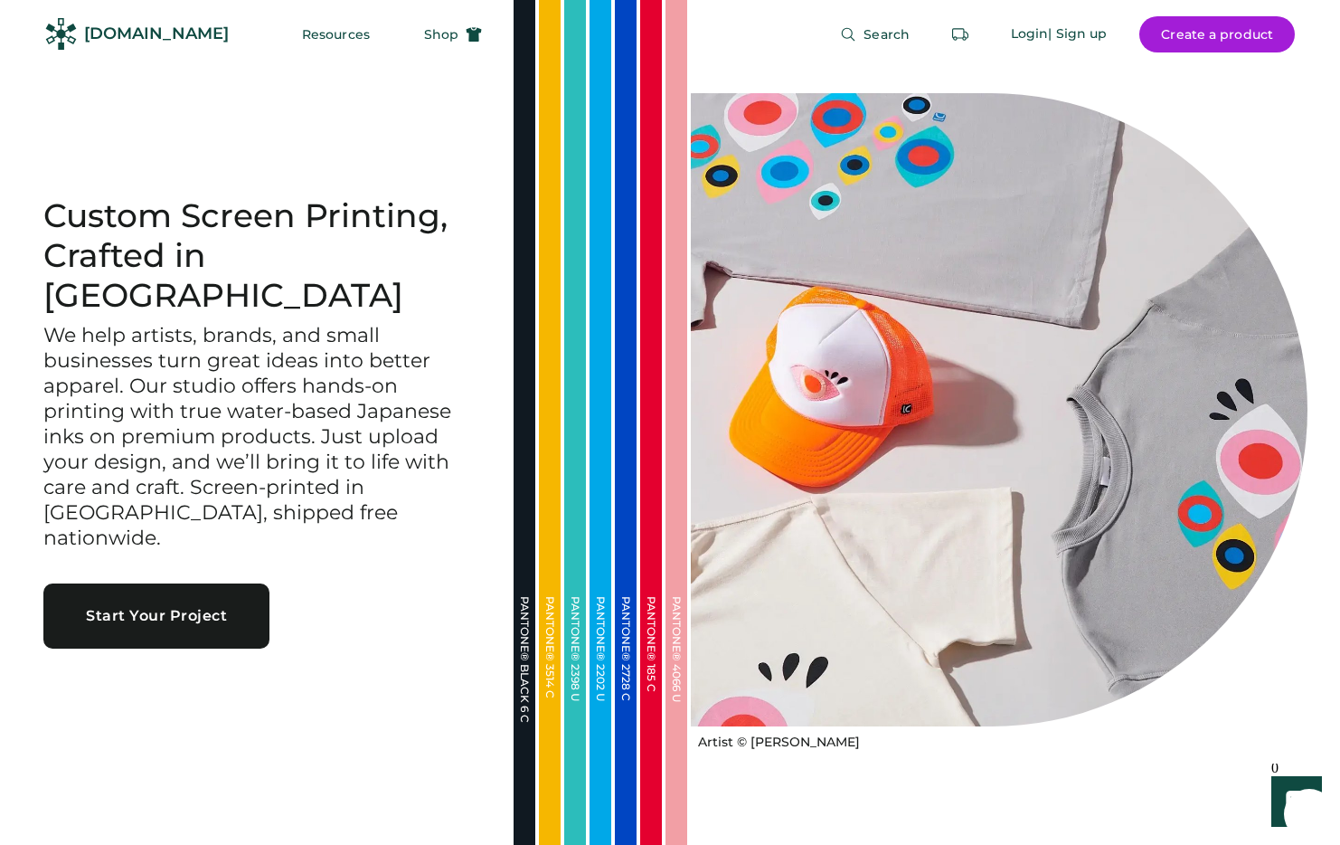
click at [428, 615] on div "Custom Screen Printing, Crafted in [GEOGRAPHIC_DATA] We help artists, brands, a…" at bounding box center [257, 421] width 514 height 451
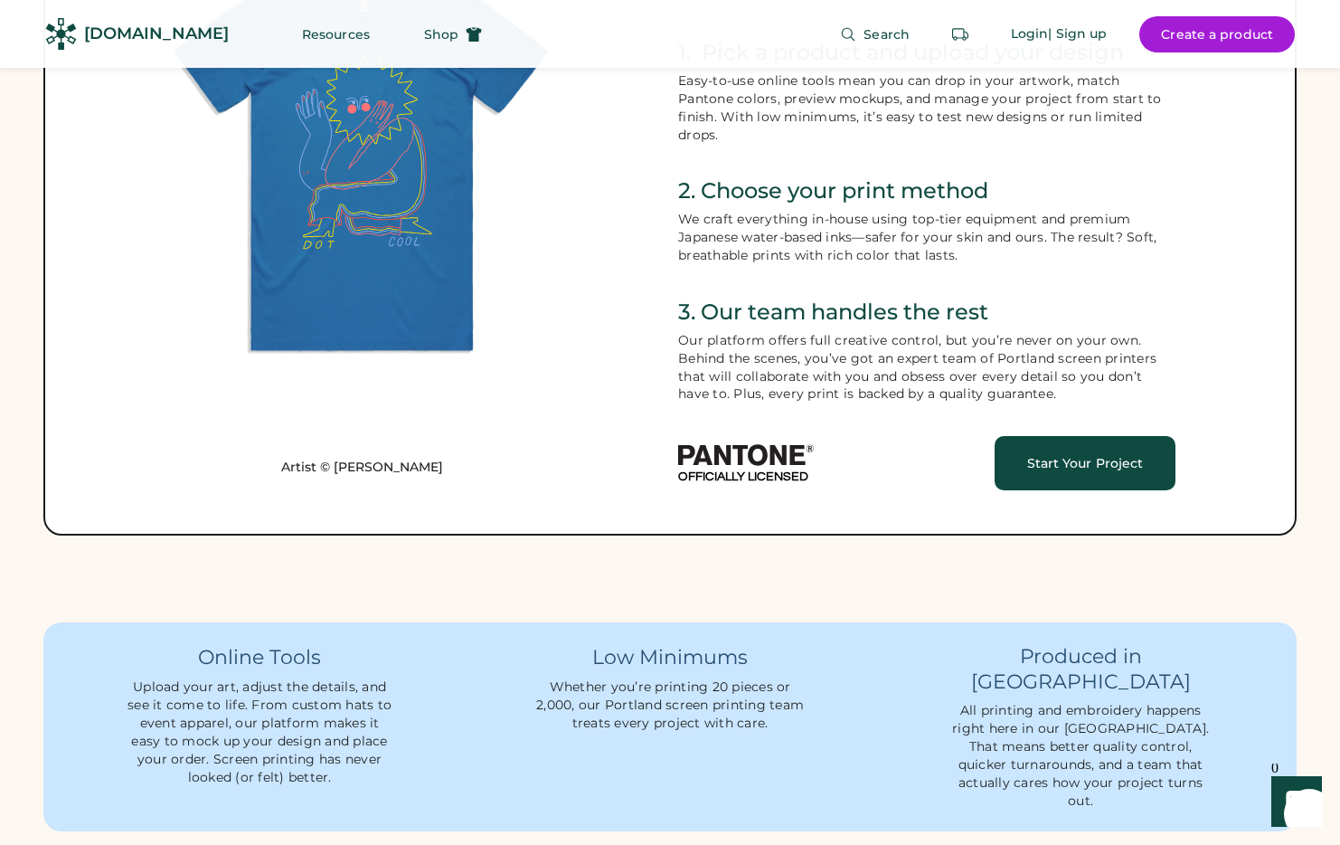
scroll to position [1068, 0]
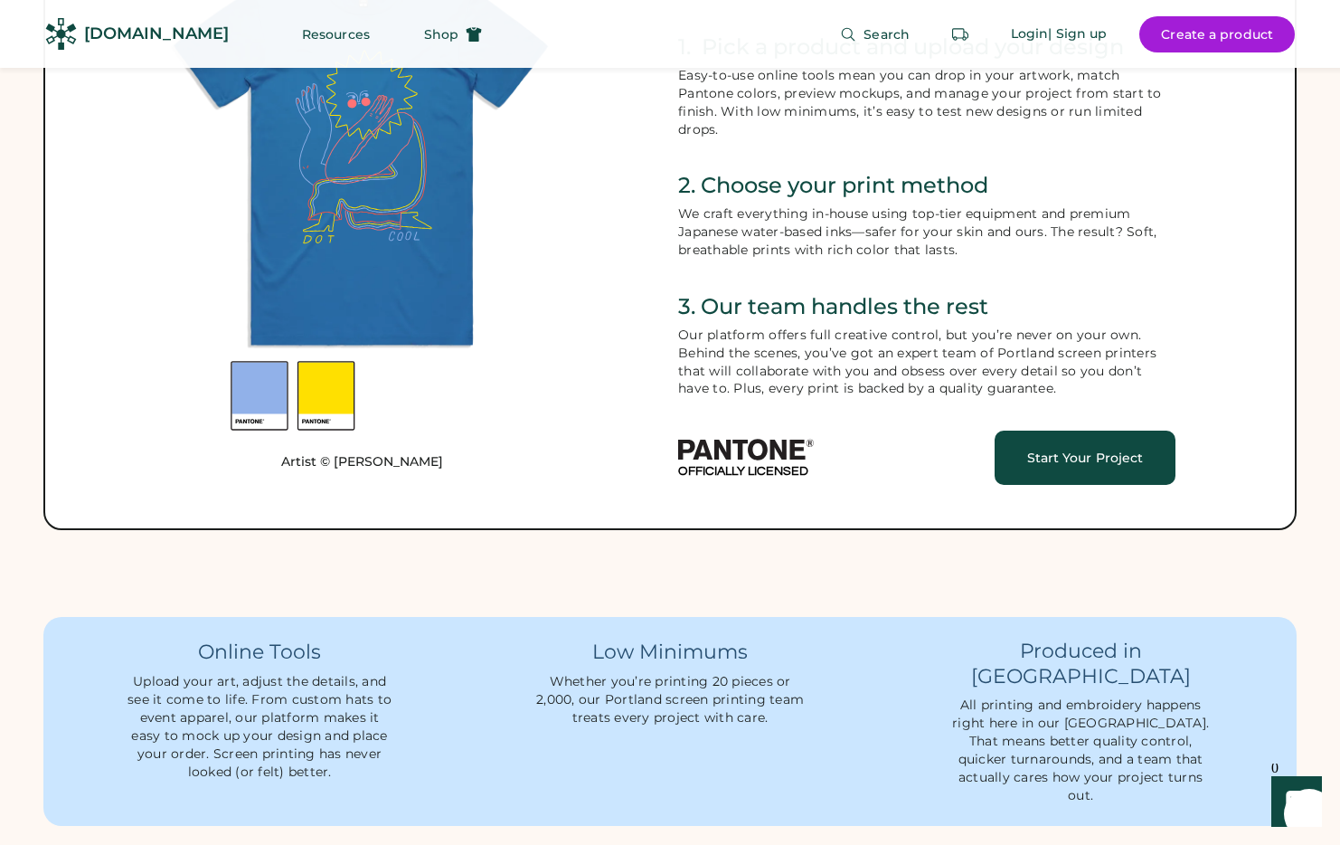
click at [623, 575] on div "Artist © [PERSON_NAME] Custom Apparel Made Simple For Artists, Designers, and A…" at bounding box center [670, 197] width 1340 height 840
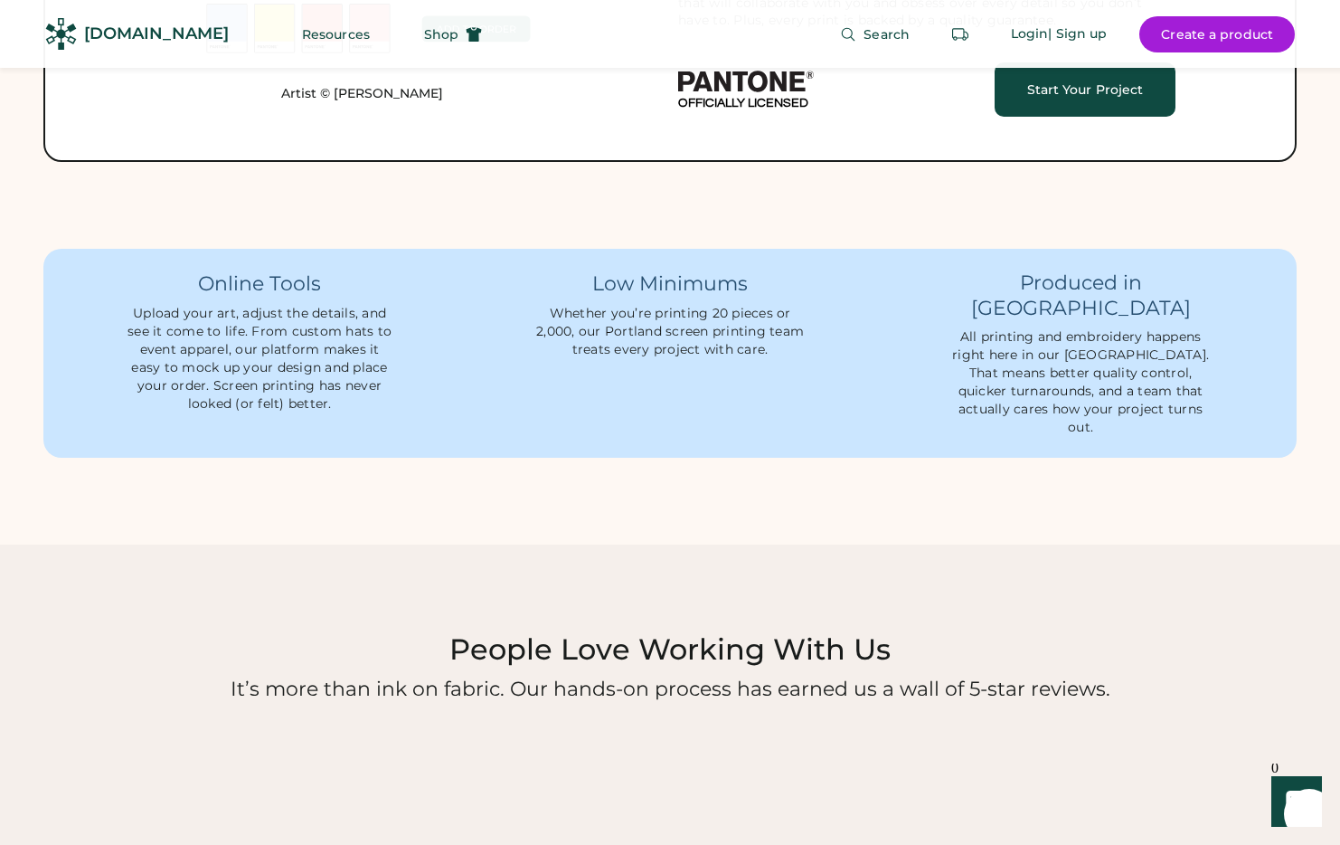
scroll to position [1453, 0]
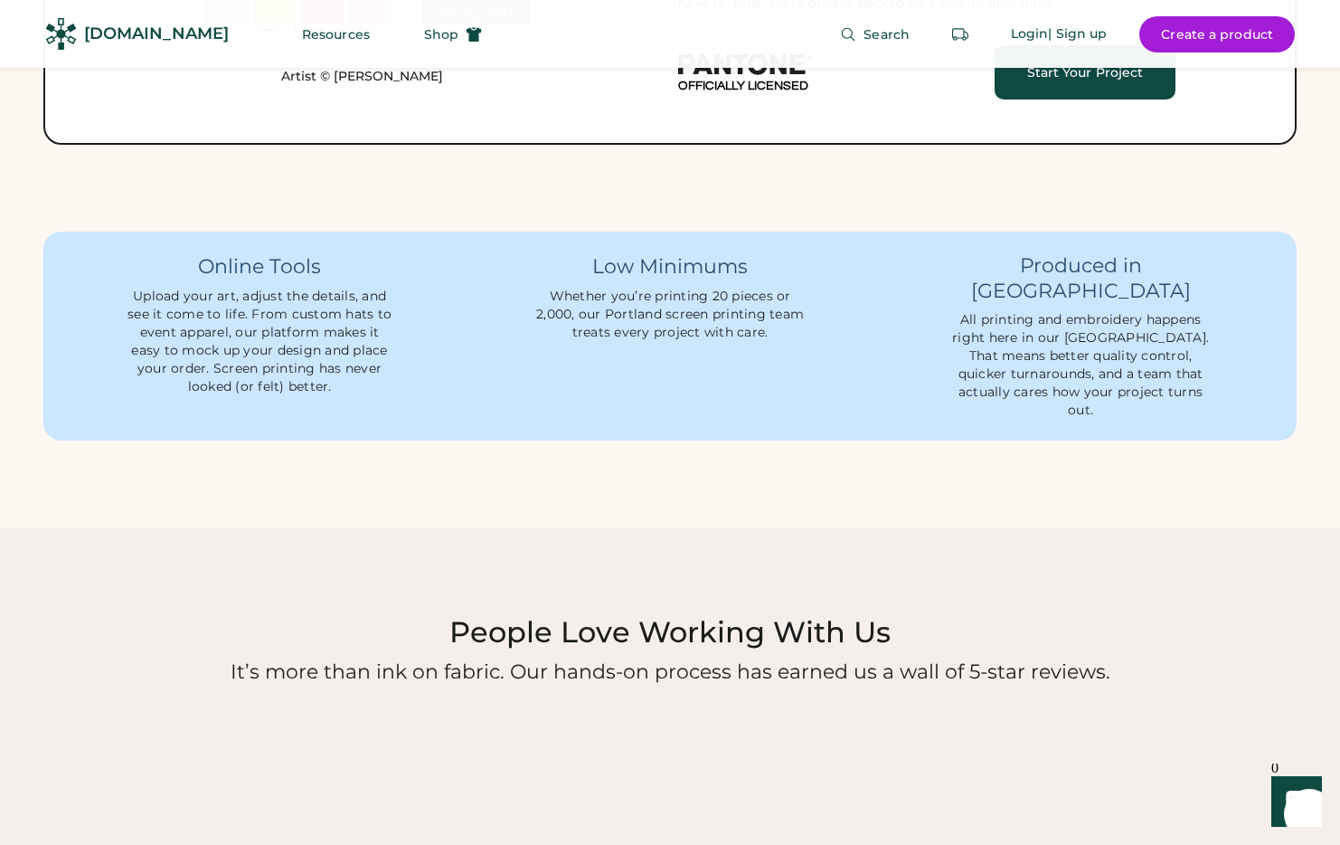
click at [598, 467] on div "Online Tools Upload your art, adjust the details, and see it come to life. From…" at bounding box center [670, 379] width 1340 height 296
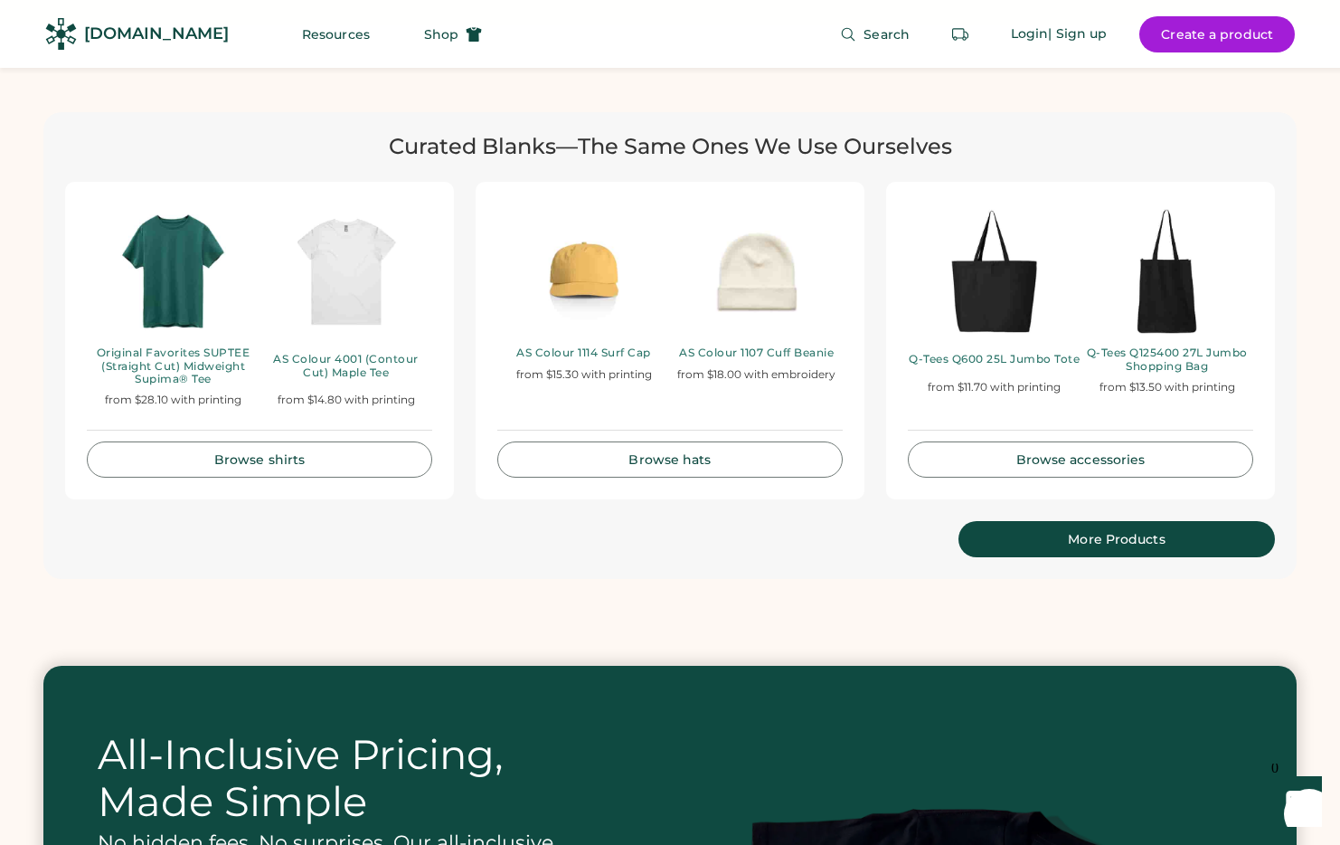
scroll to position [3793, 0]
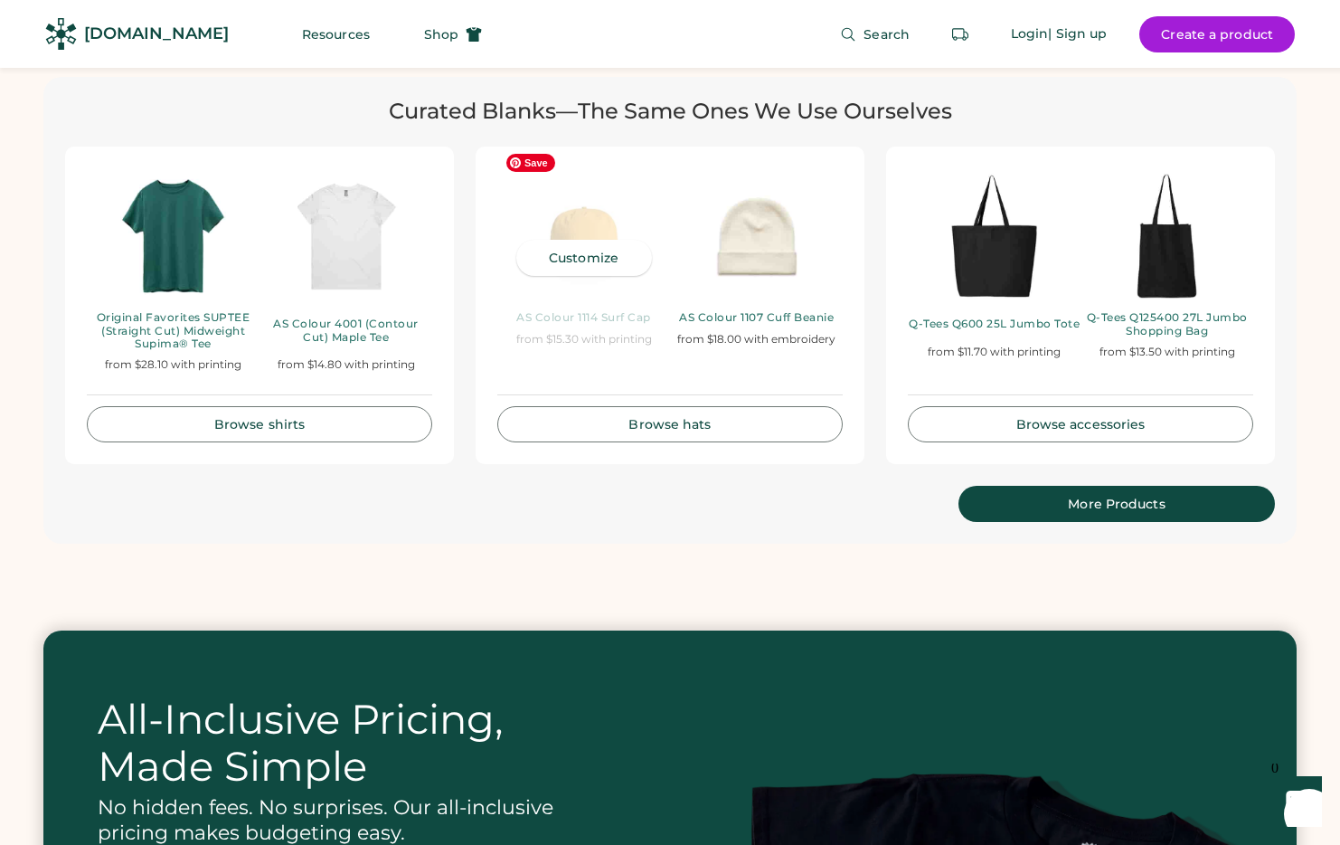
click at [579, 207] on img at bounding box center [583, 236] width 173 height 136
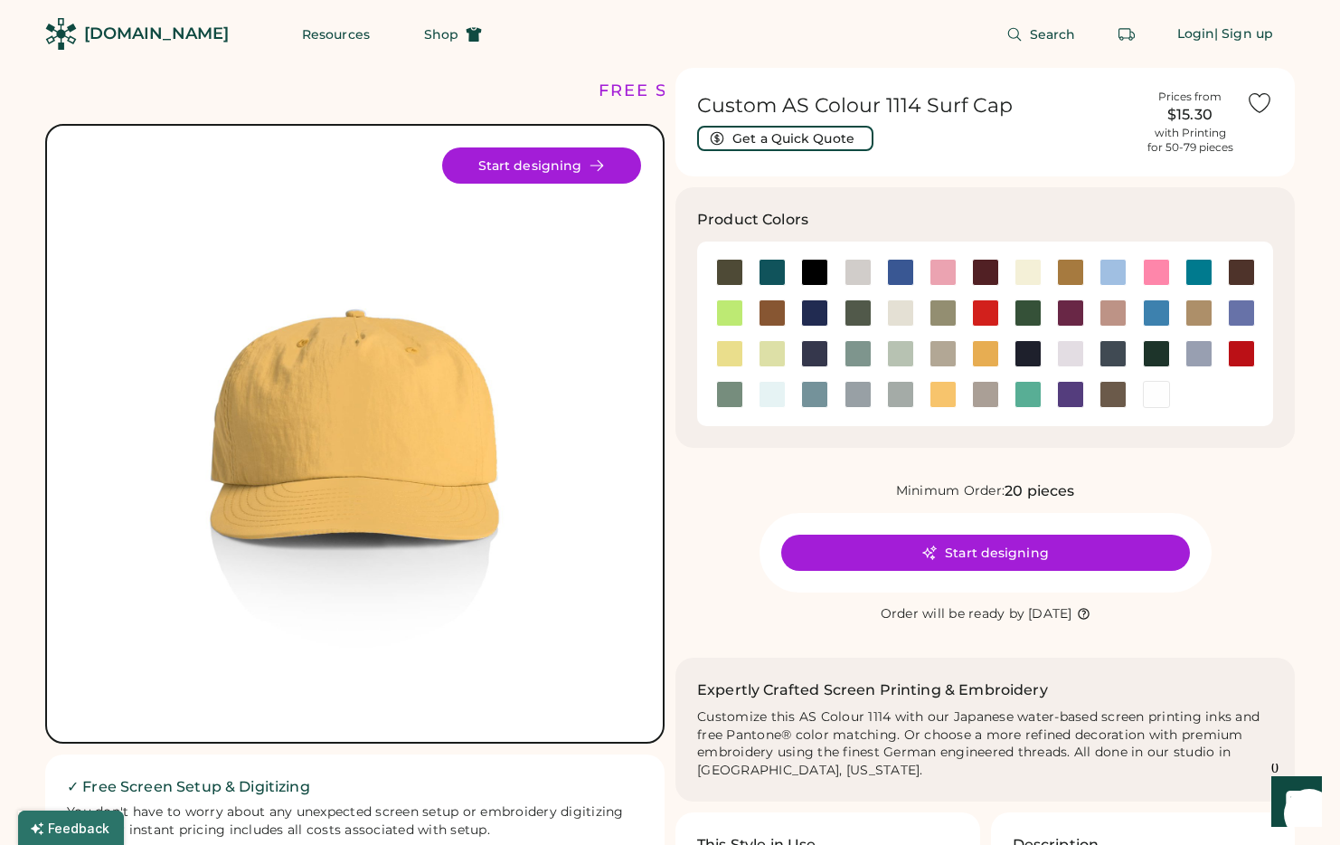
click at [724, 501] on div "Minimum Order: 20 pieces" at bounding box center [984, 491] width 619 height 22
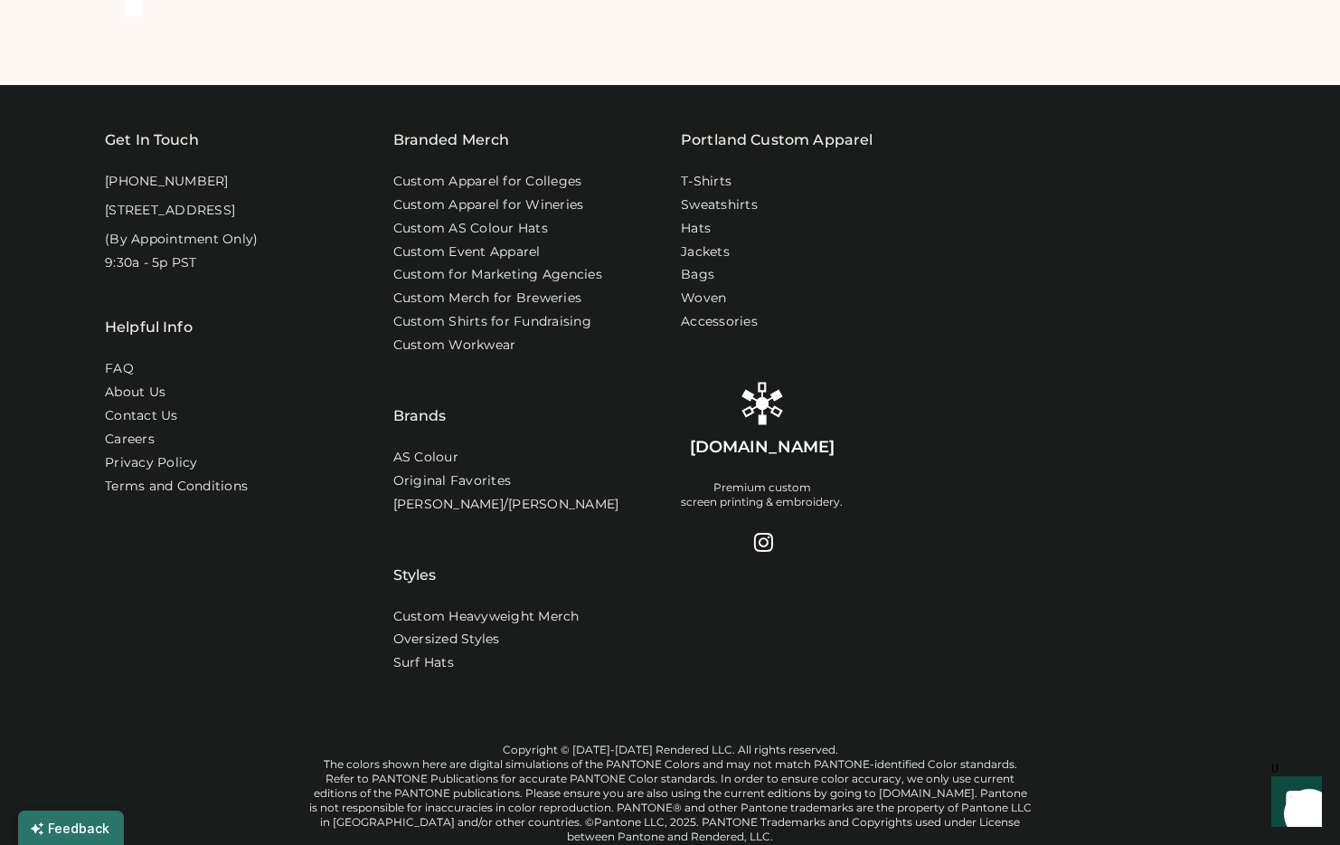
scroll to position [1595, 0]
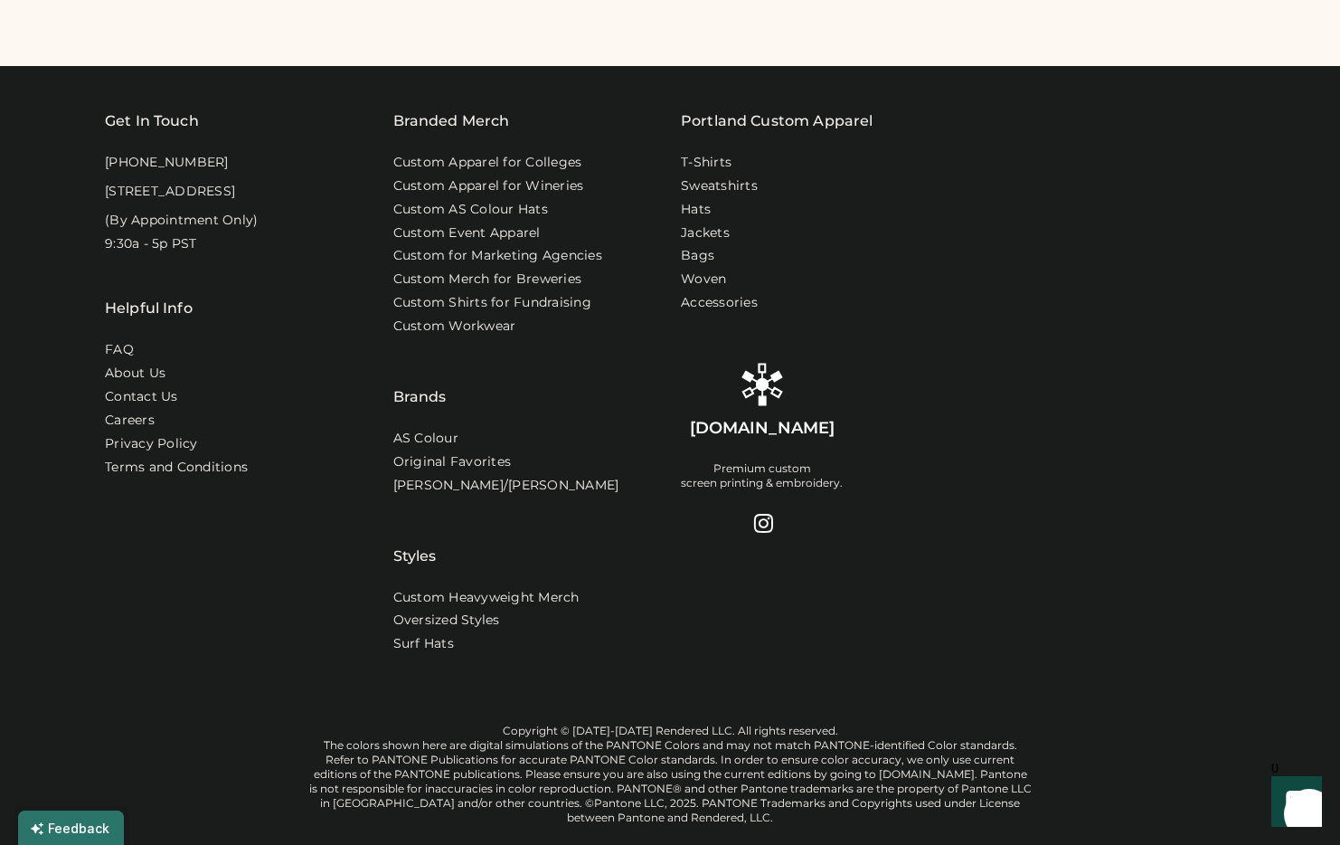
click at [647, 478] on div "[PERSON_NAME]/[PERSON_NAME]" at bounding box center [526, 489] width 267 height 24
